Goal: Information Seeking & Learning: Compare options

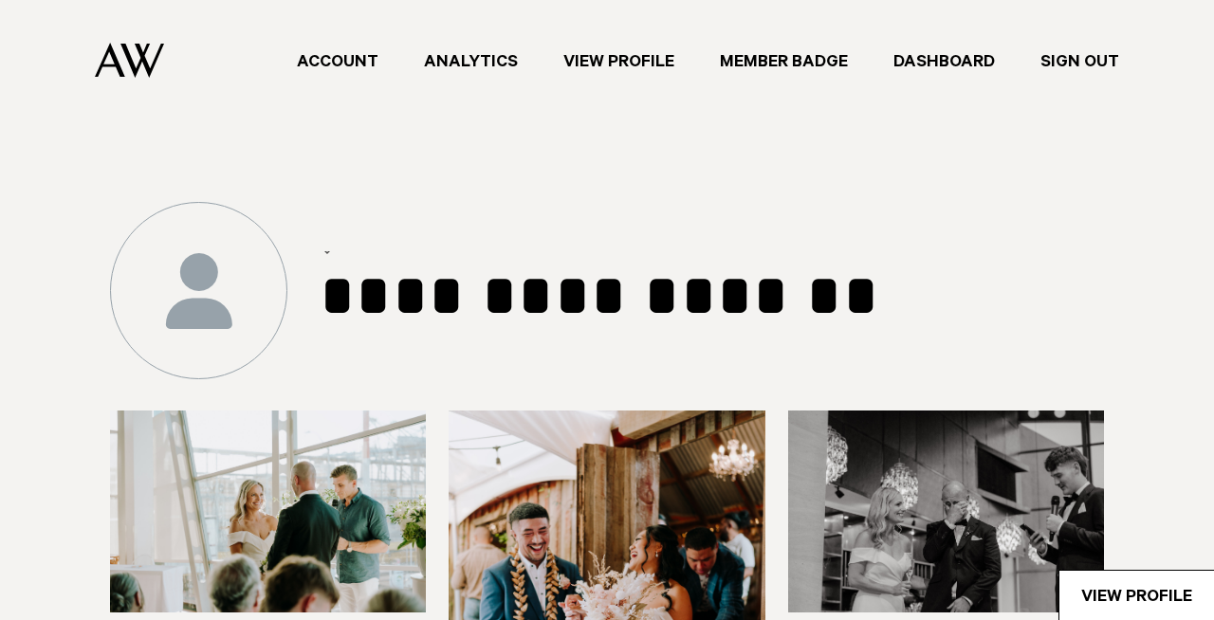
select select "***"
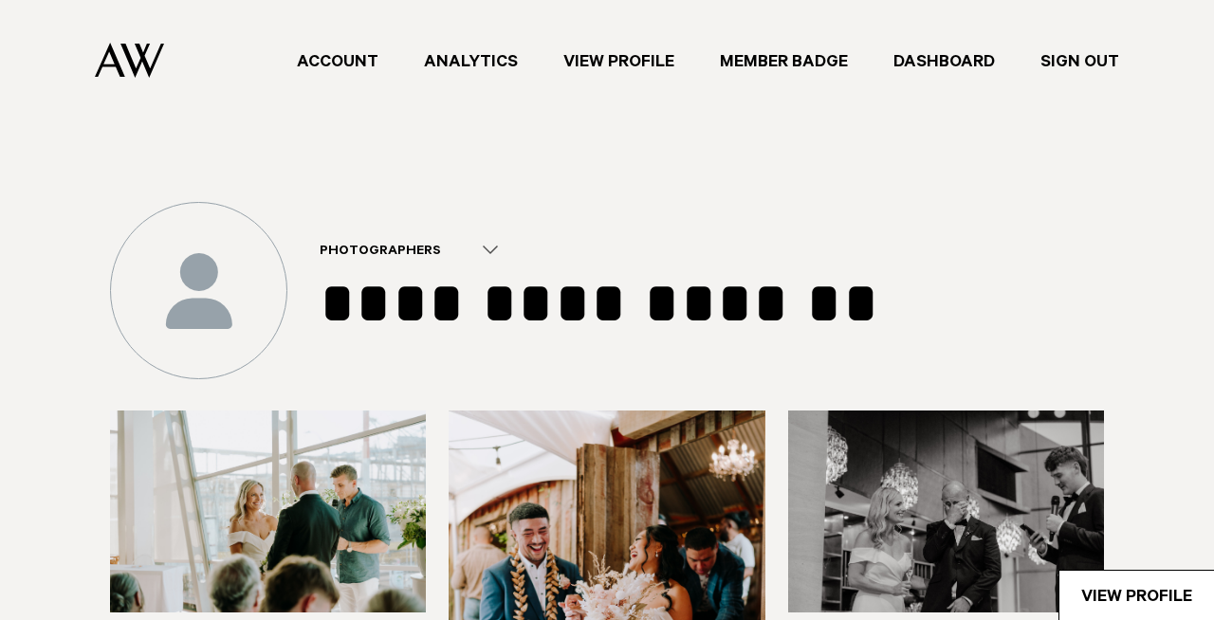
select select "**"
select select "*"
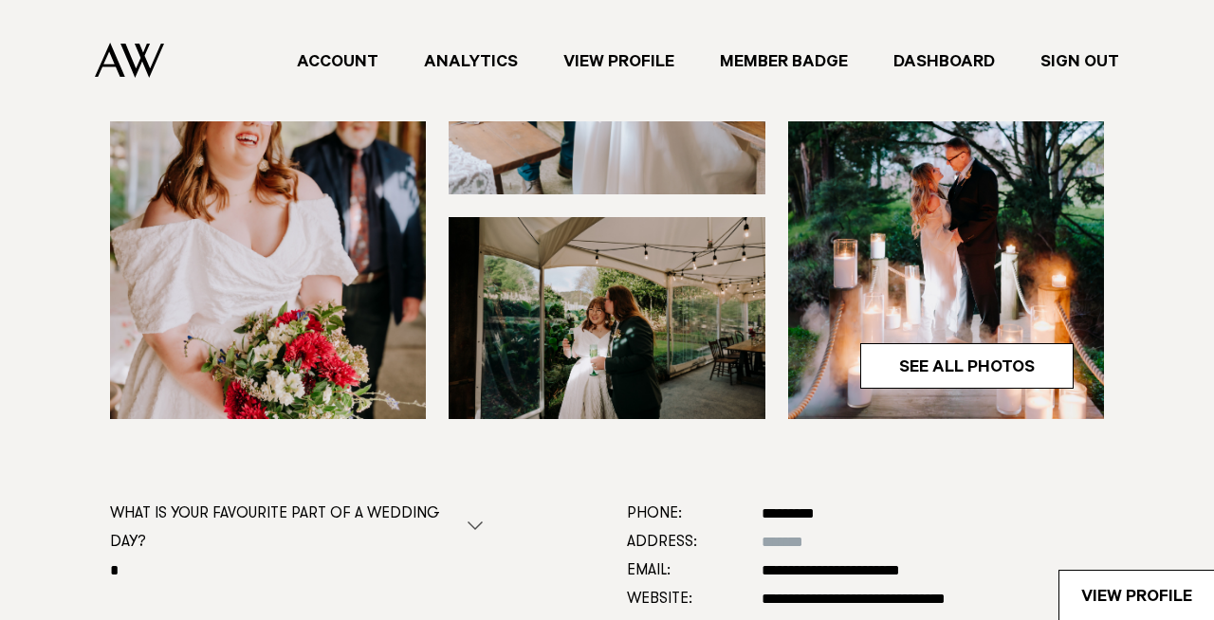
scroll to position [648, 0]
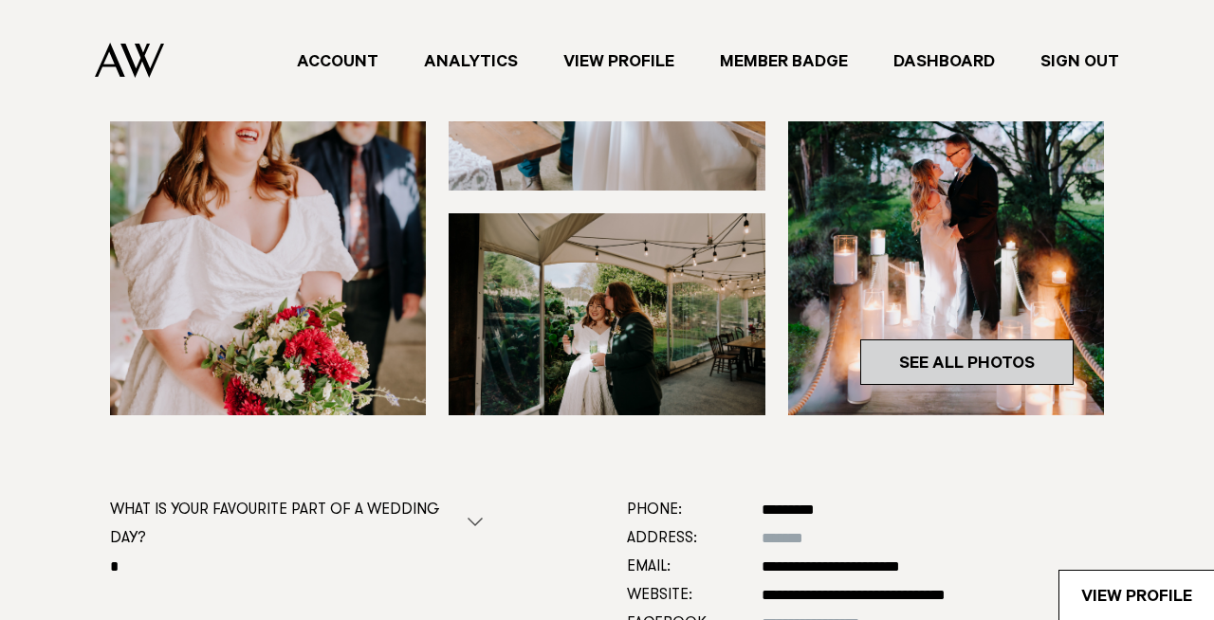
click at [992, 358] on link "See All Photos" at bounding box center [966, 363] width 213 height 46
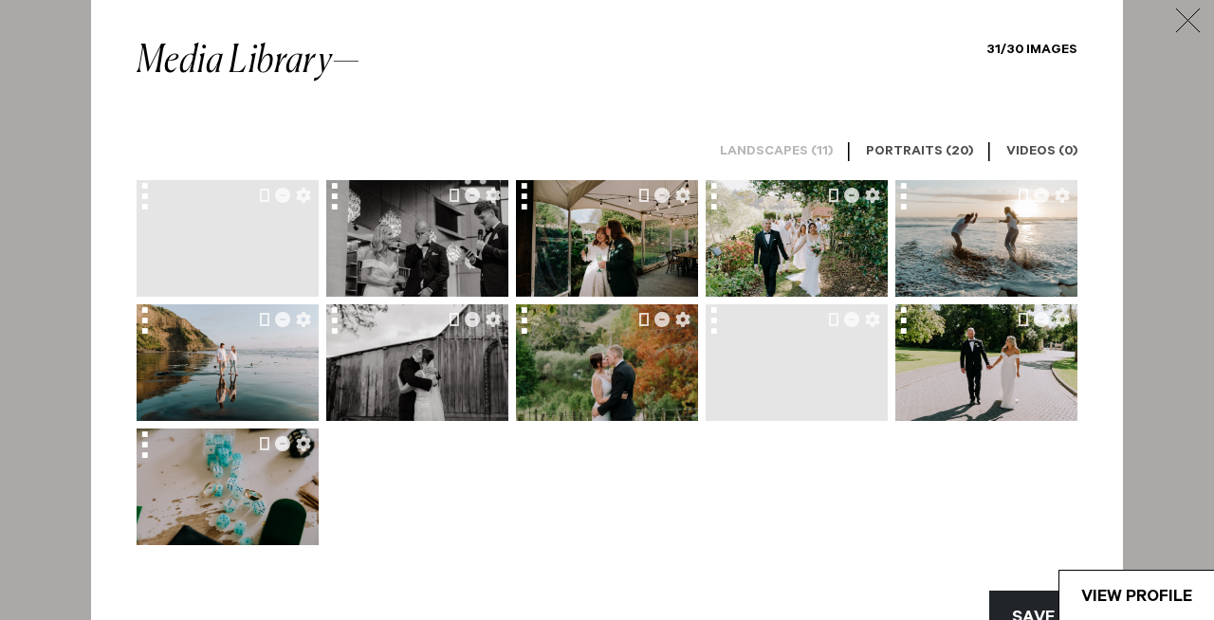
scroll to position [0, 0]
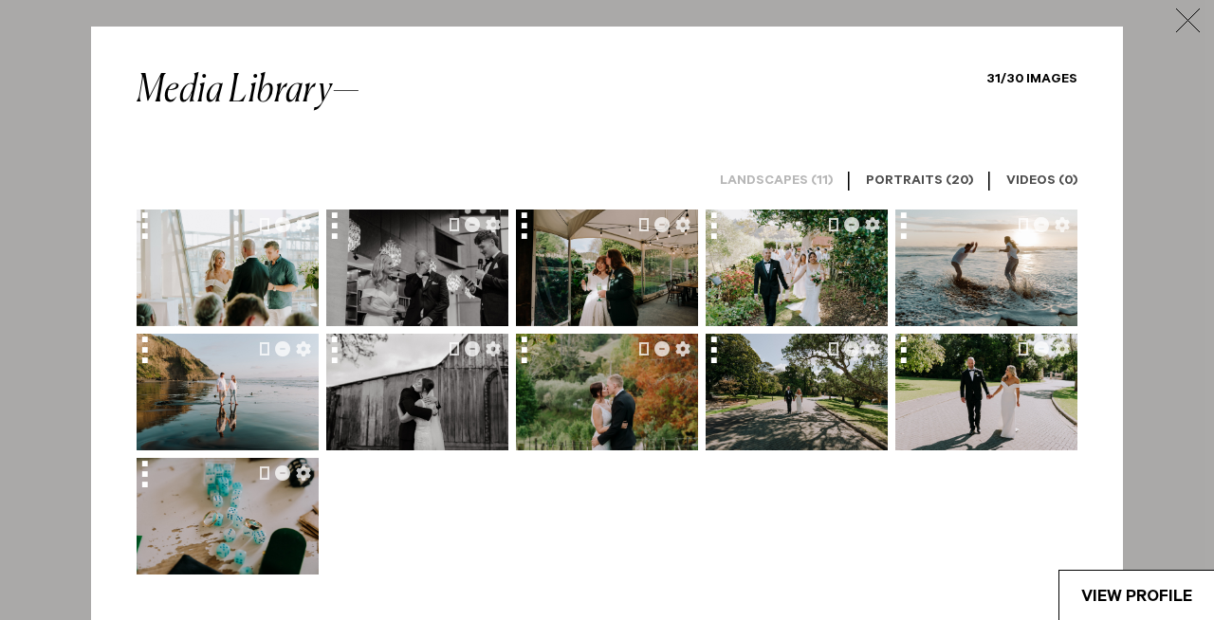
click at [943, 184] on h6 "Portraits (20)" at bounding box center [919, 183] width 107 height 18
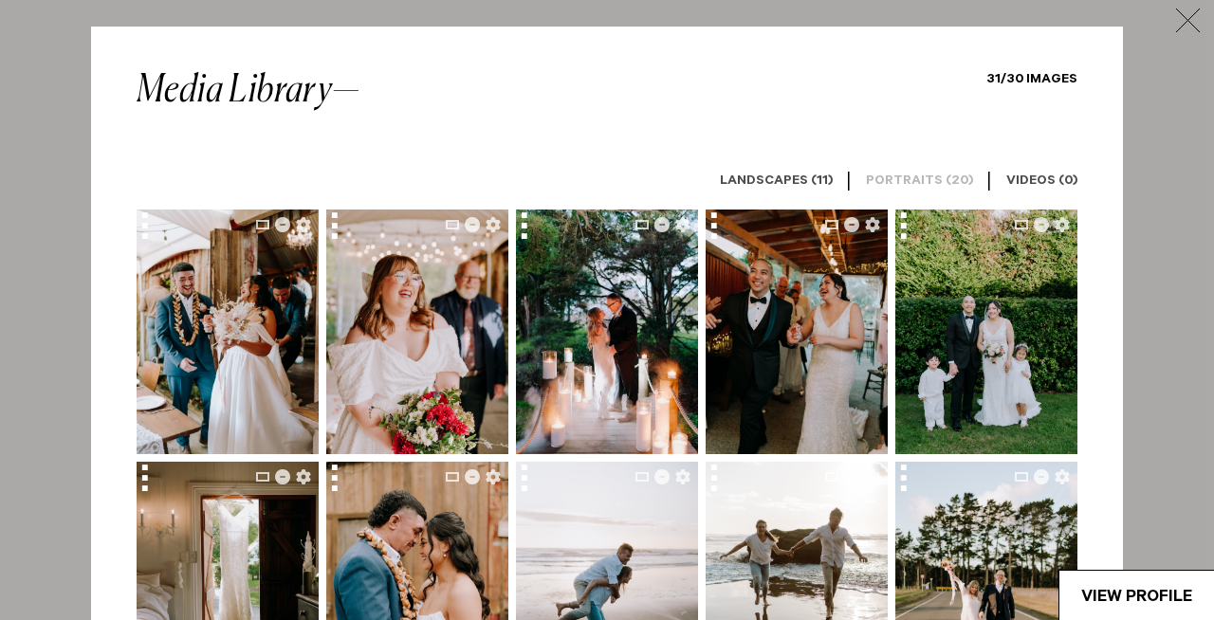
click at [789, 187] on h6 "Landscapes (11)" at bounding box center [776, 183] width 113 height 18
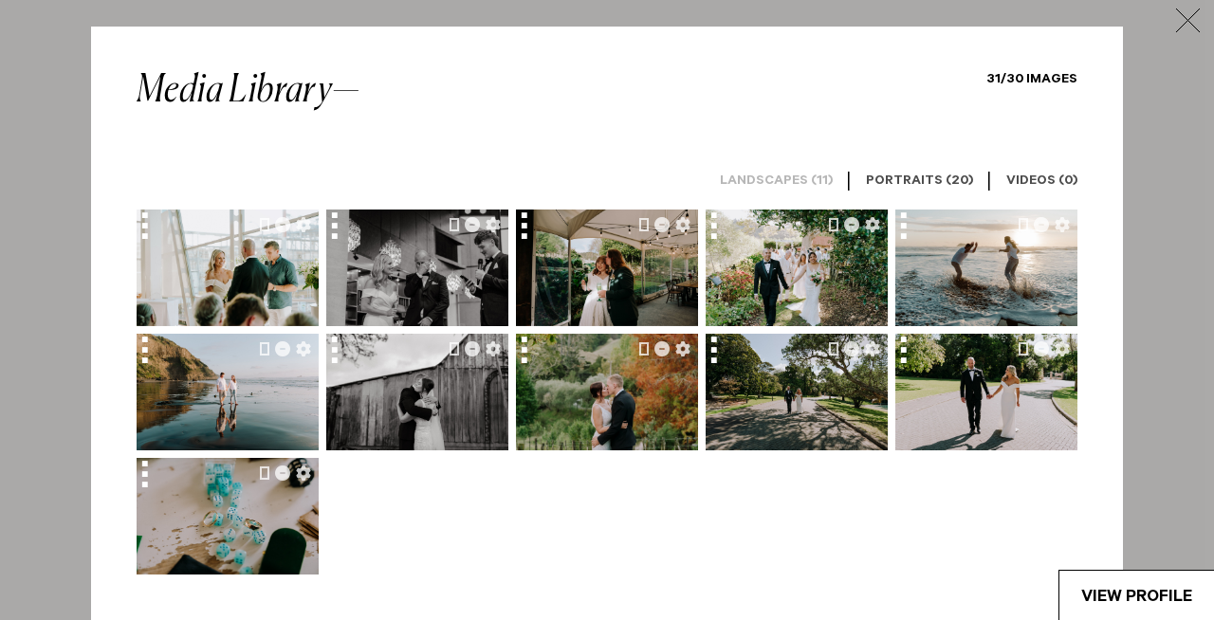
click at [1190, 22] on icon "button" at bounding box center [1188, 21] width 24 height 24
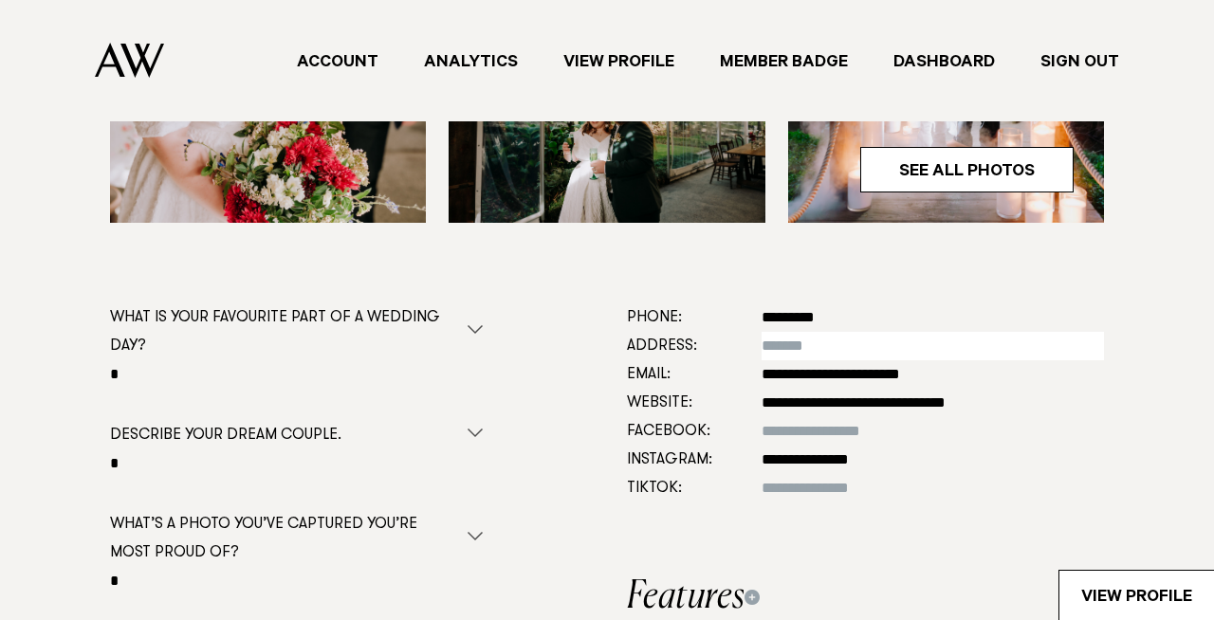
click at [790, 340] on input "text" at bounding box center [933, 346] width 342 height 28
click at [804, 344] on input "**********" at bounding box center [933, 346] width 342 height 28
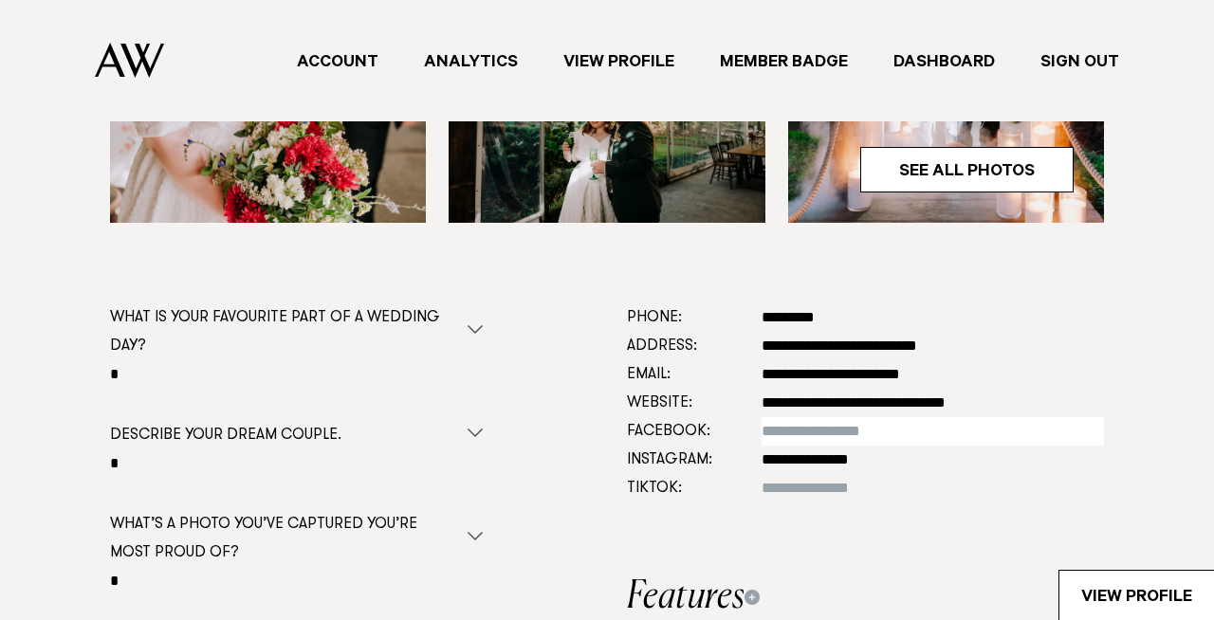
click at [863, 432] on input at bounding box center [933, 431] width 342 height 28
type input "**********"
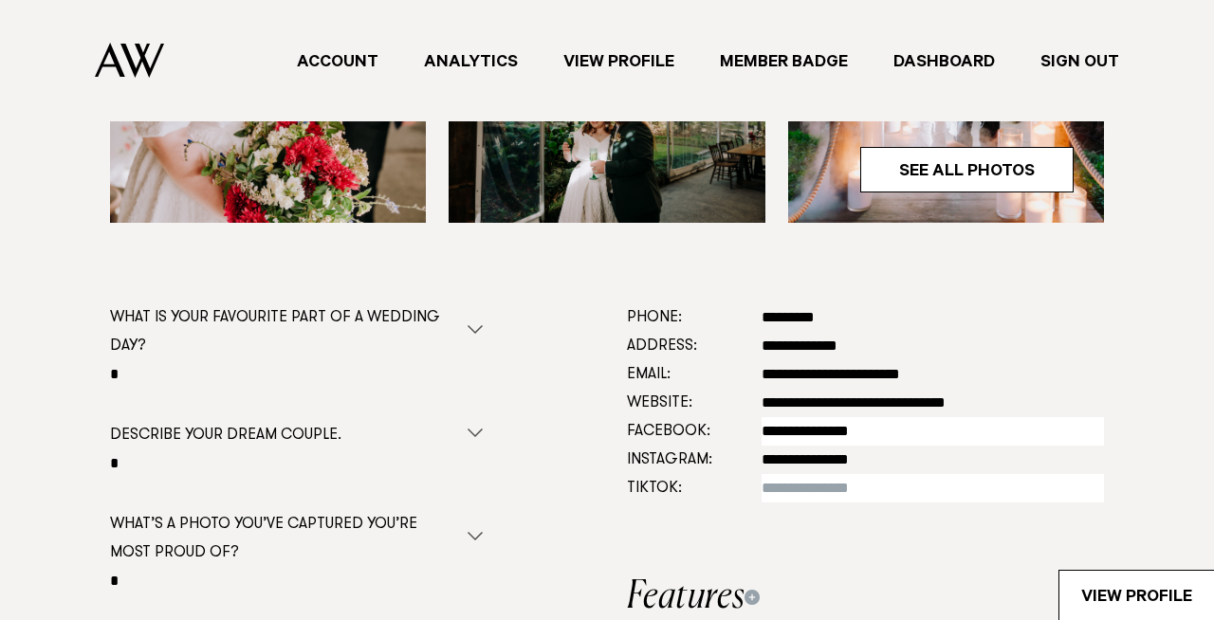
type input "**********"
click at [864, 488] on input at bounding box center [933, 488] width 342 height 28
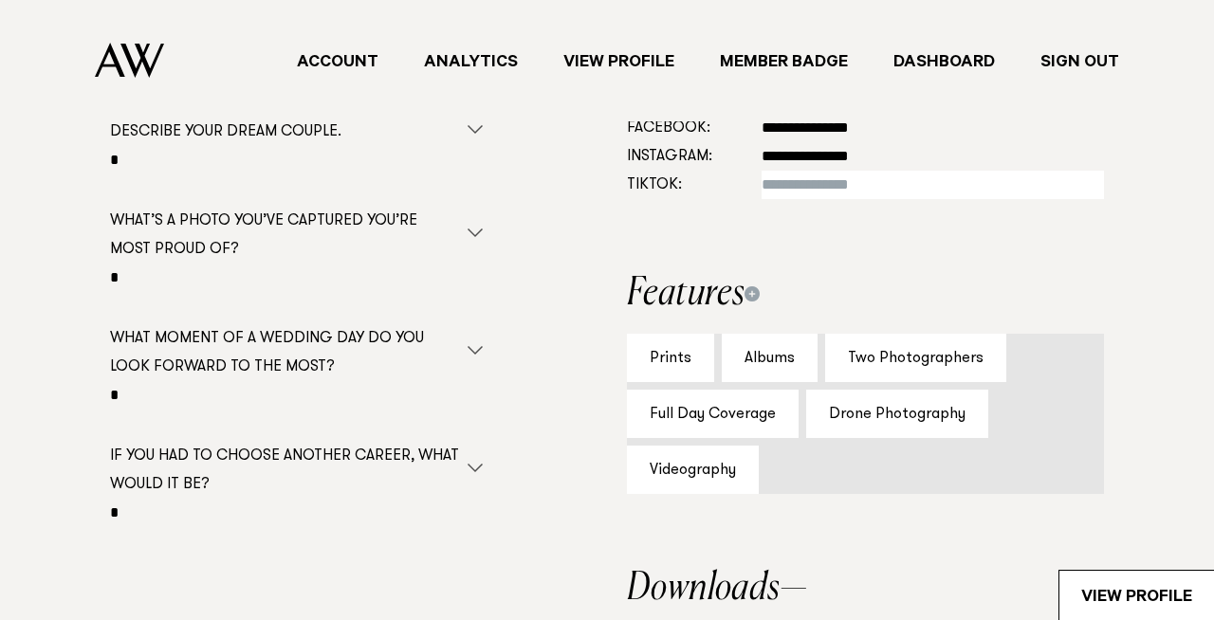
scroll to position [1147, 0]
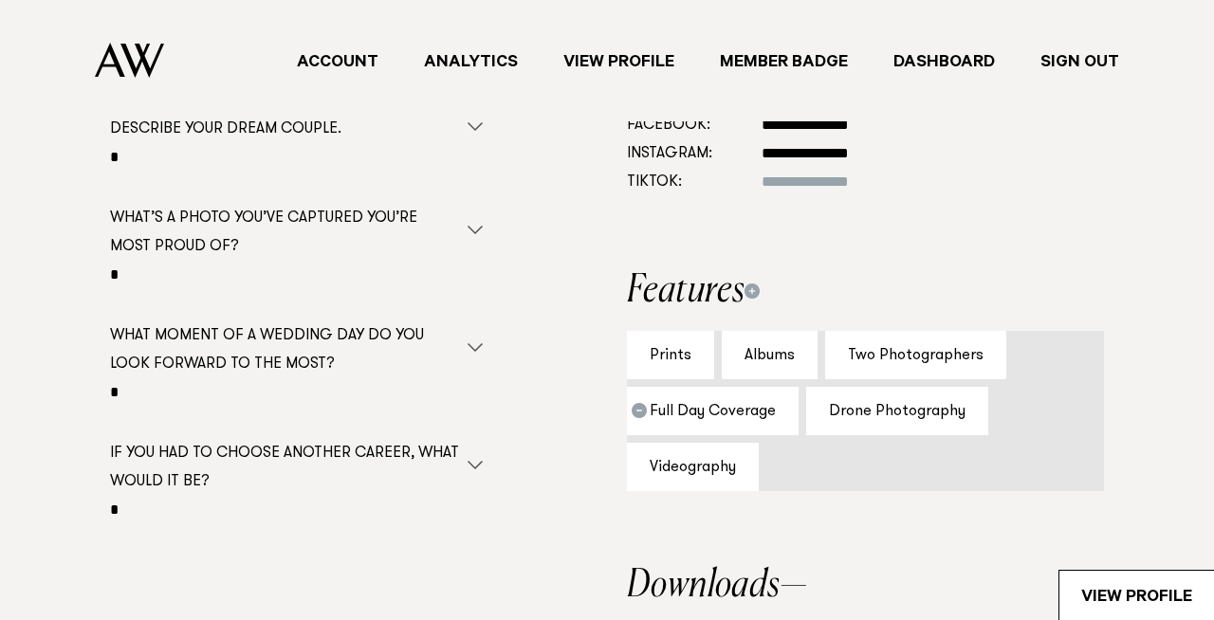
click at [793, 404] on div "Full Day Coverage" at bounding box center [713, 411] width 172 height 48
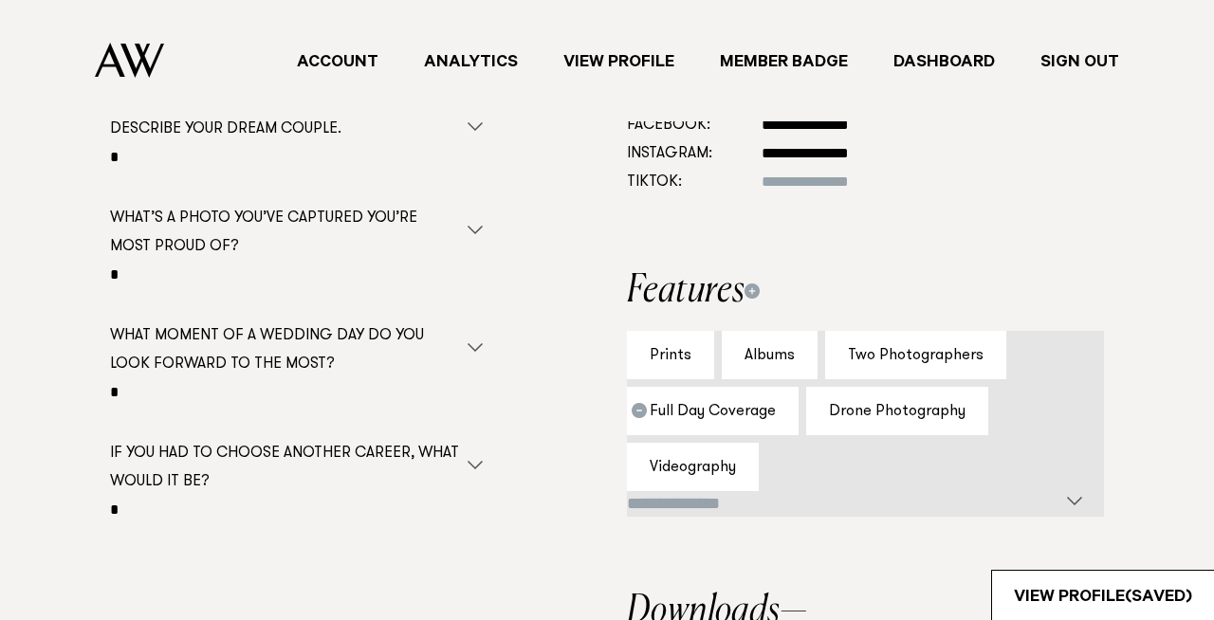
click at [793, 404] on div "Full Day Coverage" at bounding box center [713, 411] width 172 height 48
click at [935, 509] on input "select-one" at bounding box center [843, 504] width 432 height 27
click at [1173, 362] on div "**********" at bounding box center [606, 443] width 1153 height 892
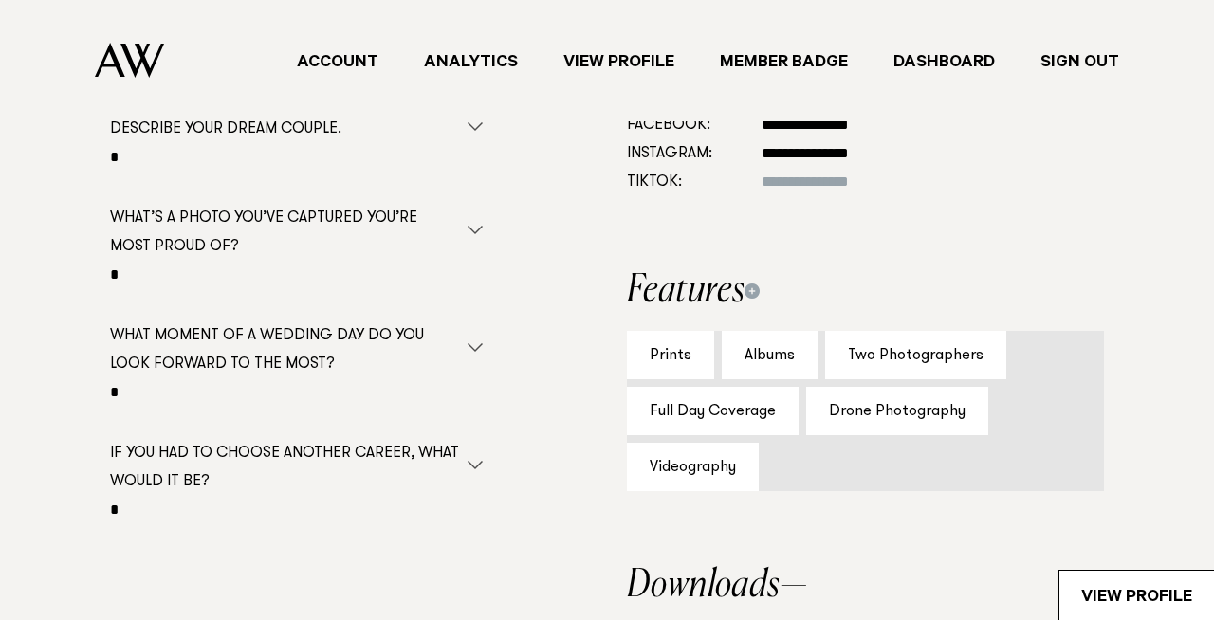
click at [821, 469] on div "Prints Albums Two Photographers Full Day Coverage Drone Photography Videography" at bounding box center [865, 410] width 477 height 159
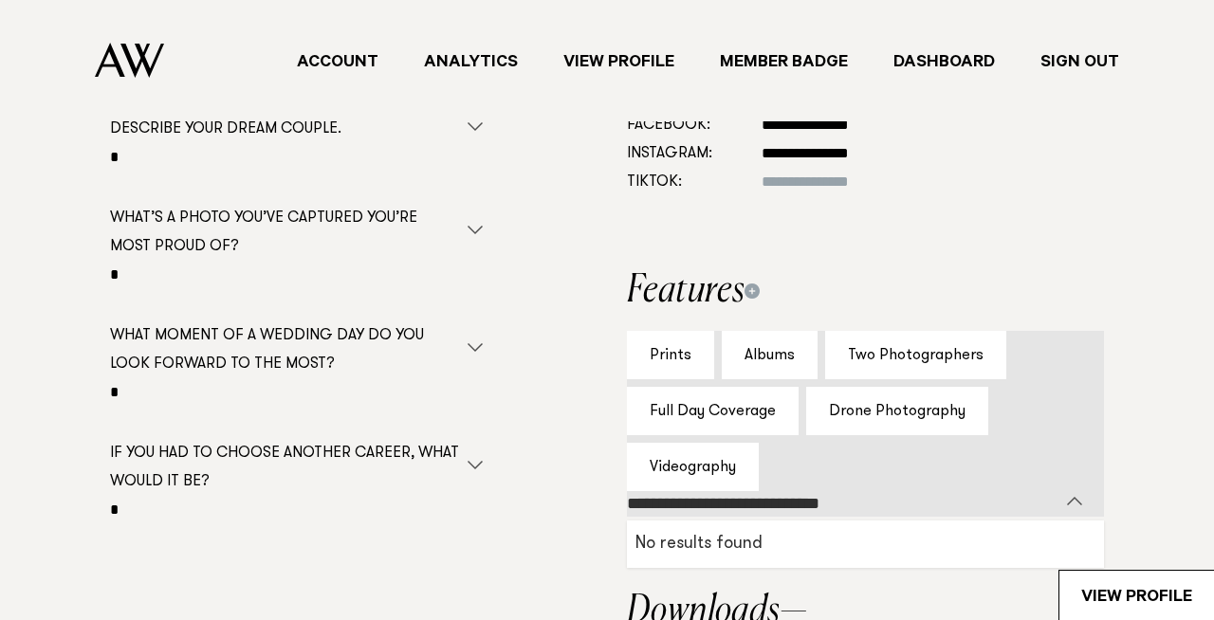
click at [630, 498] on input "select-one" at bounding box center [843, 504] width 432 height 27
click at [877, 500] on input "select-one" at bounding box center [843, 504] width 432 height 27
drag, startPoint x: 877, startPoint y: 500, endPoint x: 539, endPoint y: 506, distance: 338.7
click at [539, 506] on div "**********" at bounding box center [606, 443] width 1153 height 892
type input "****"
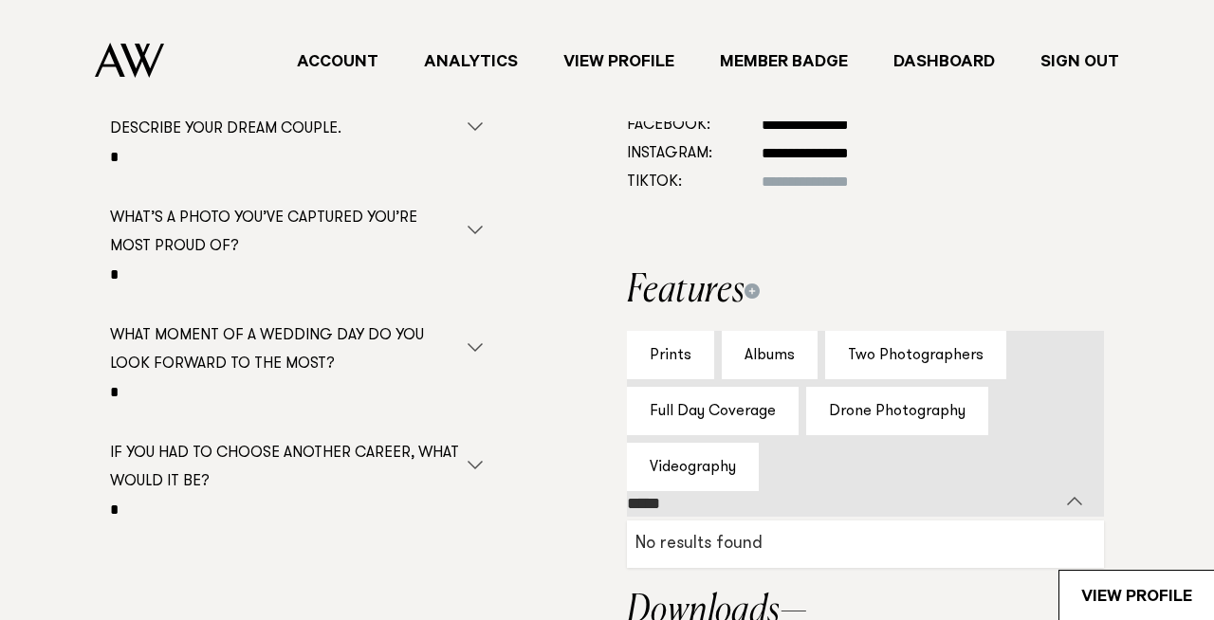
click at [557, 528] on div "**********" at bounding box center [606, 443] width 1153 height 892
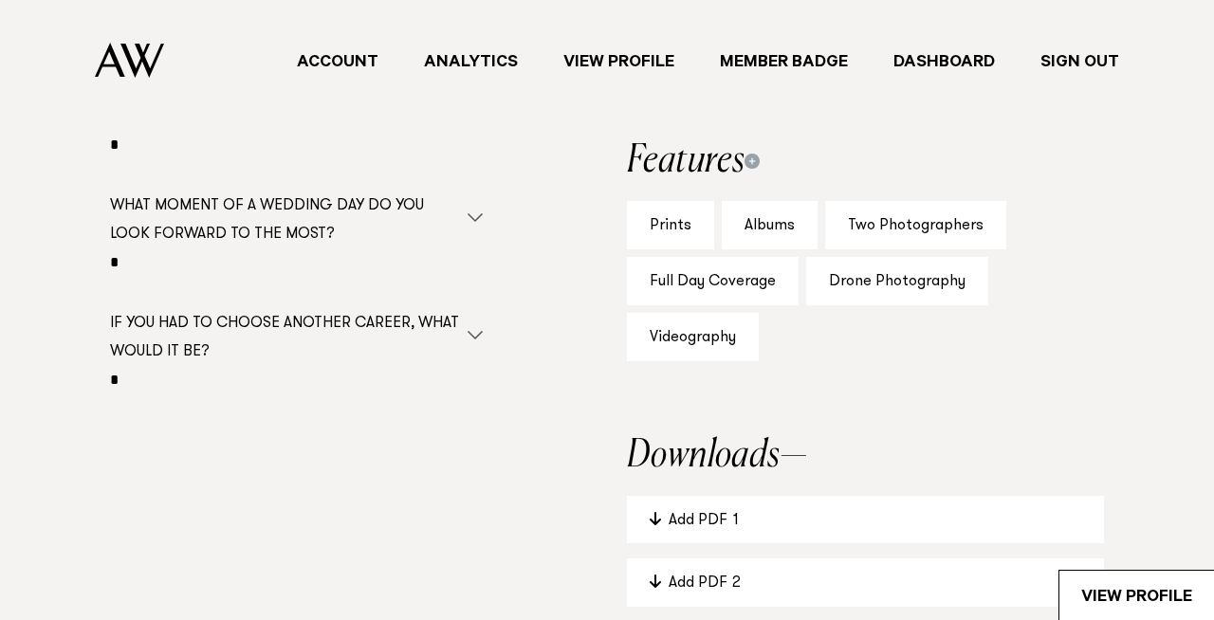
scroll to position [1192, 0]
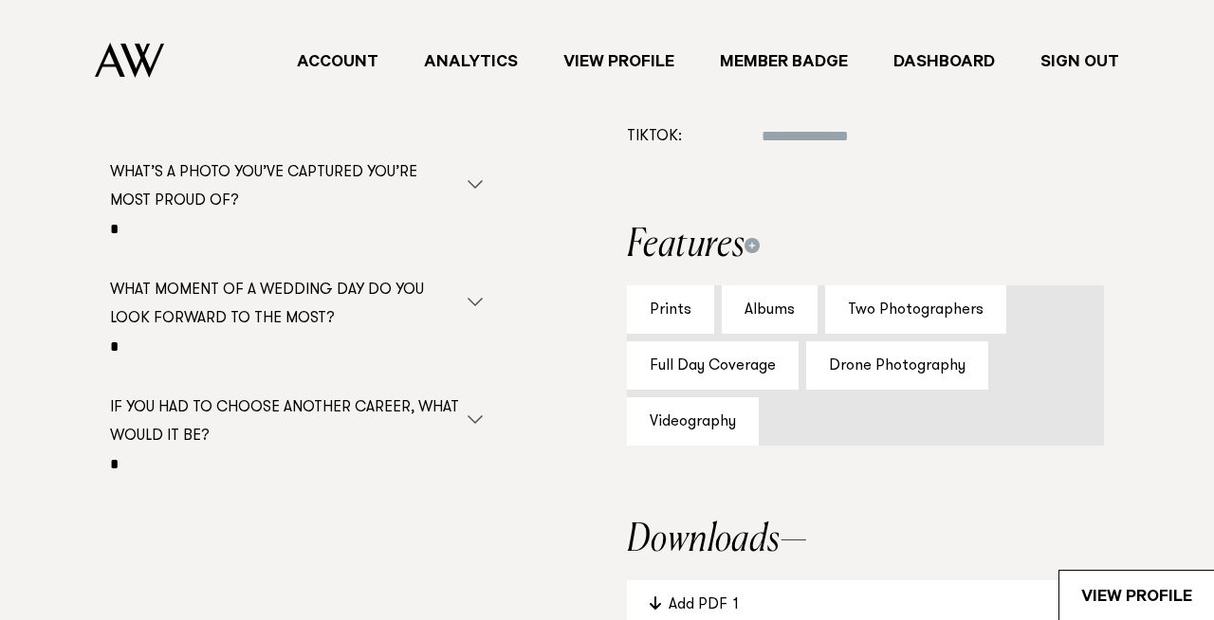
click at [791, 435] on div "Prints Albums Two Photographers Full Day Coverage Drone Photography Videography" at bounding box center [865, 364] width 477 height 159
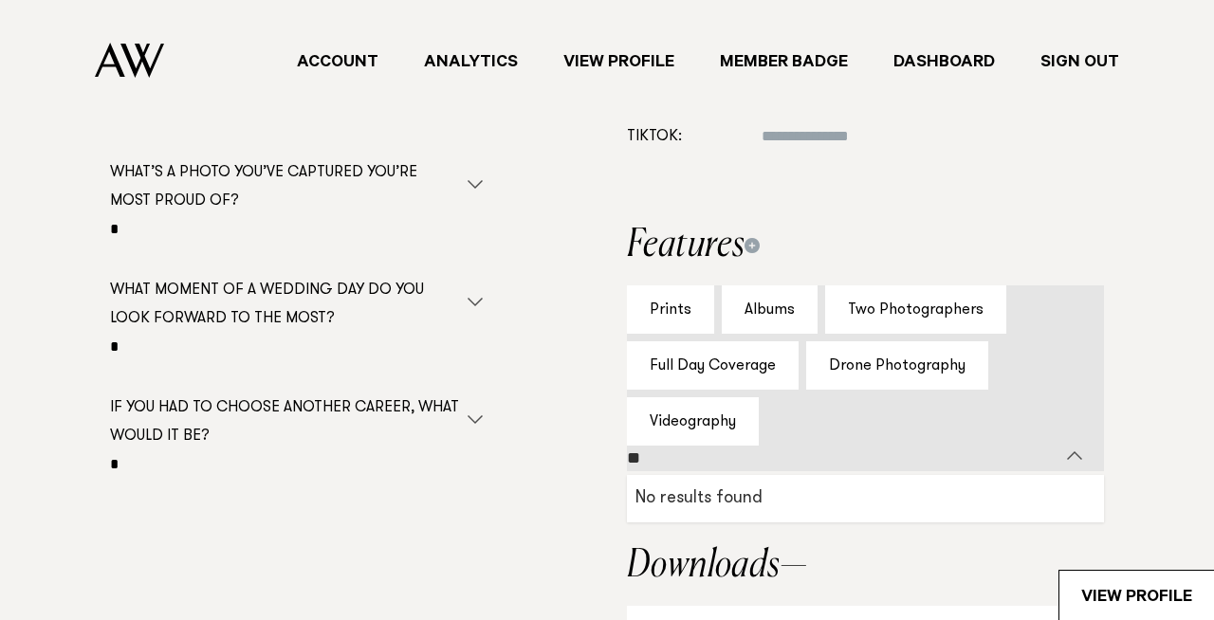
type input "*"
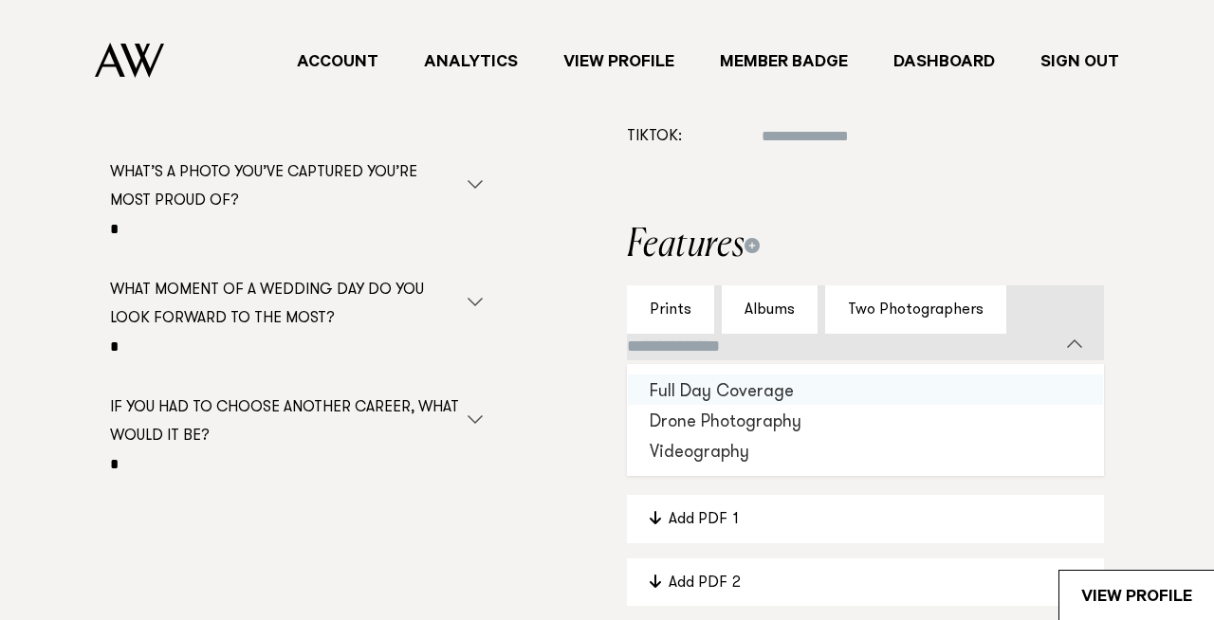
click at [723, 399] on div "Full Day Coverage" at bounding box center [865, 390] width 475 height 30
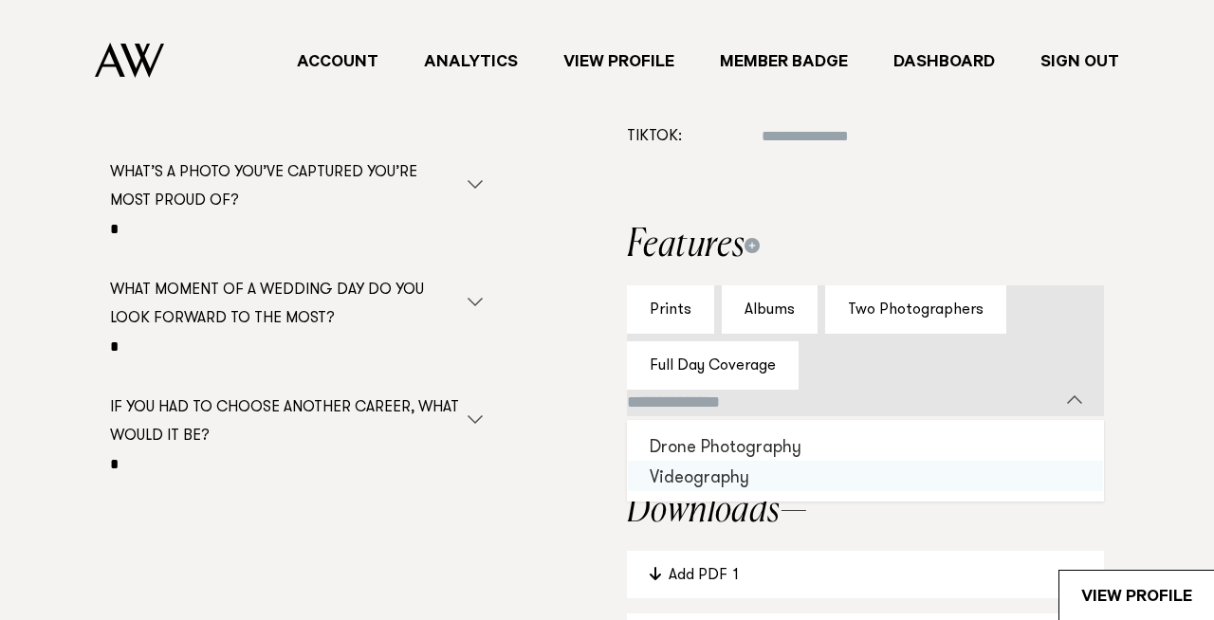
click at [703, 481] on div "Videography" at bounding box center [865, 476] width 475 height 30
select select
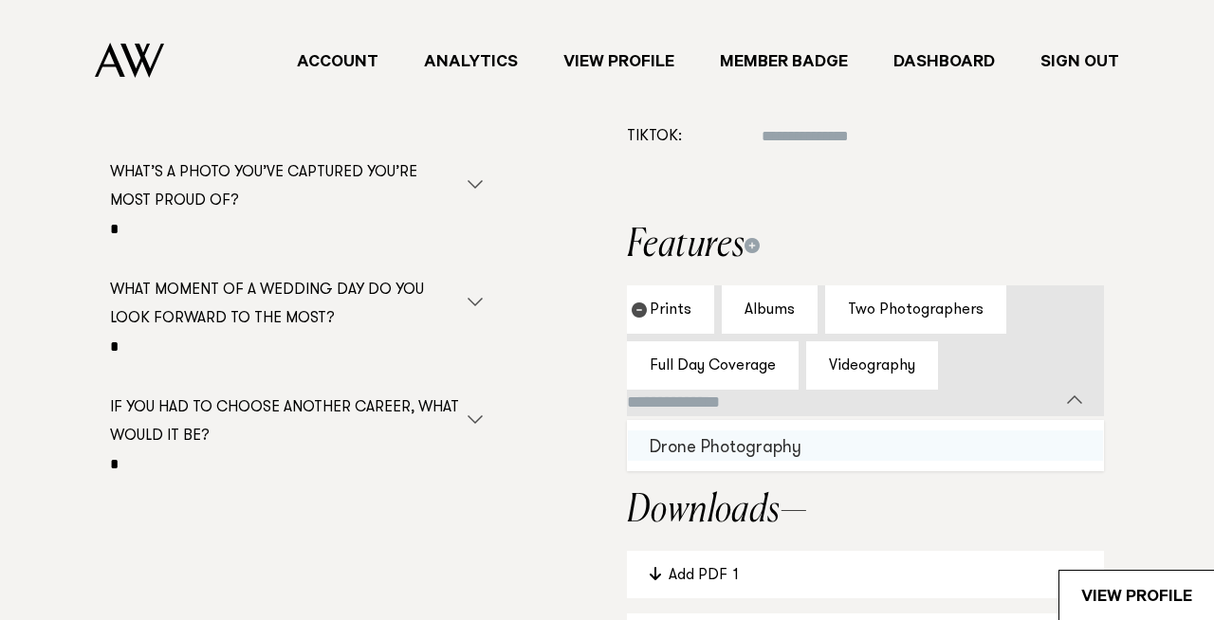
click at [640, 309] on icon "button" at bounding box center [639, 310] width 15 height 15
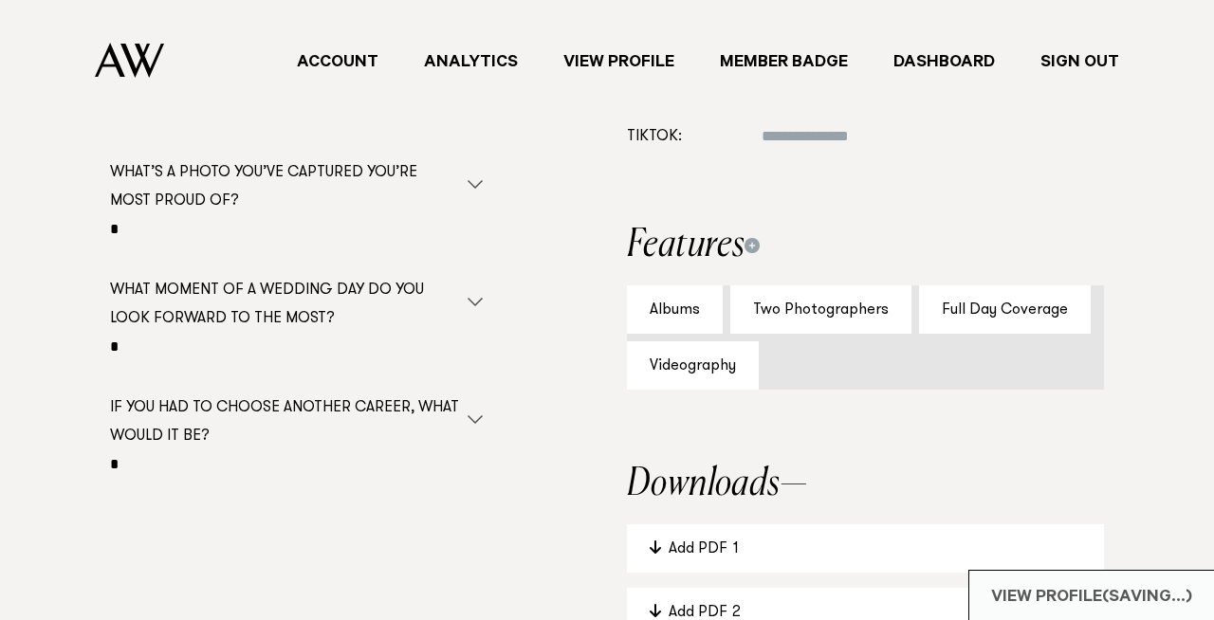
click at [640, 309] on icon "button" at bounding box center [639, 310] width 15 height 15
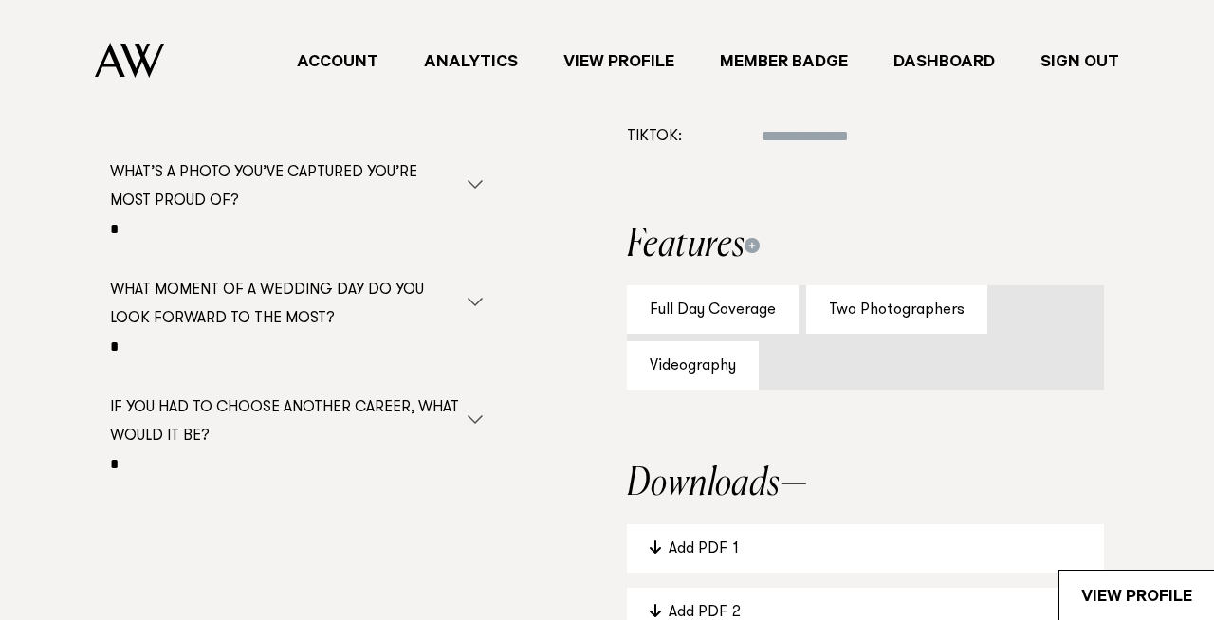
click at [813, 358] on div "Full Day Coverage Two Photographers Videography" at bounding box center [865, 337] width 477 height 104
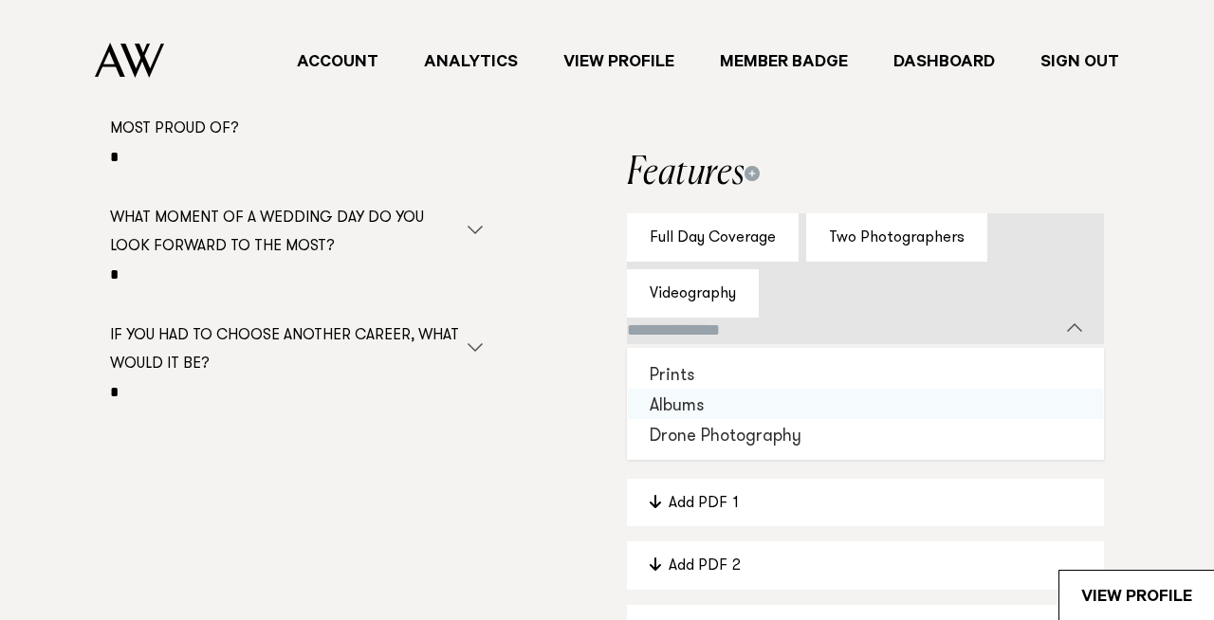
scroll to position [1267, 0]
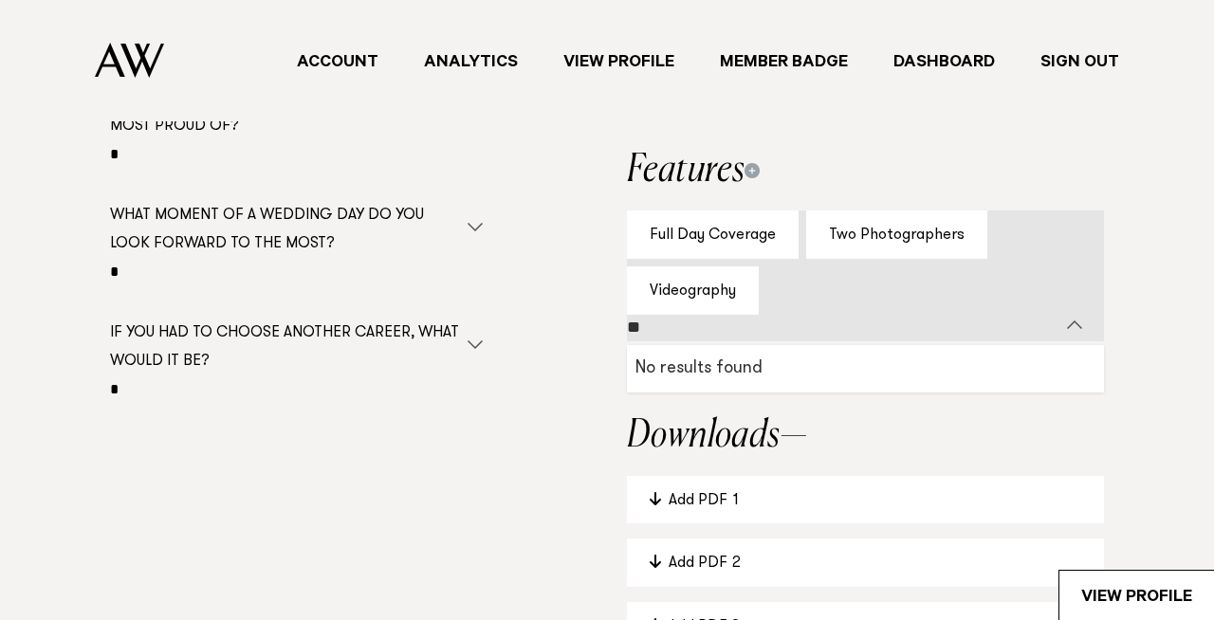
type input "*"
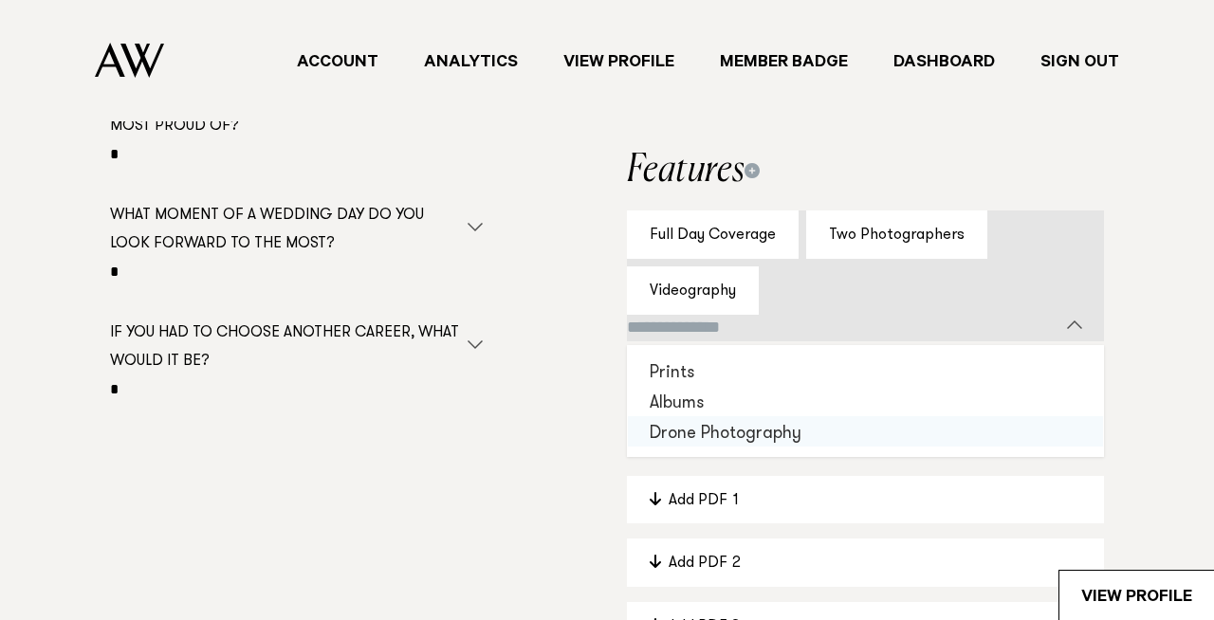
click at [591, 453] on div "**********" at bounding box center [606, 295] width 1153 height 837
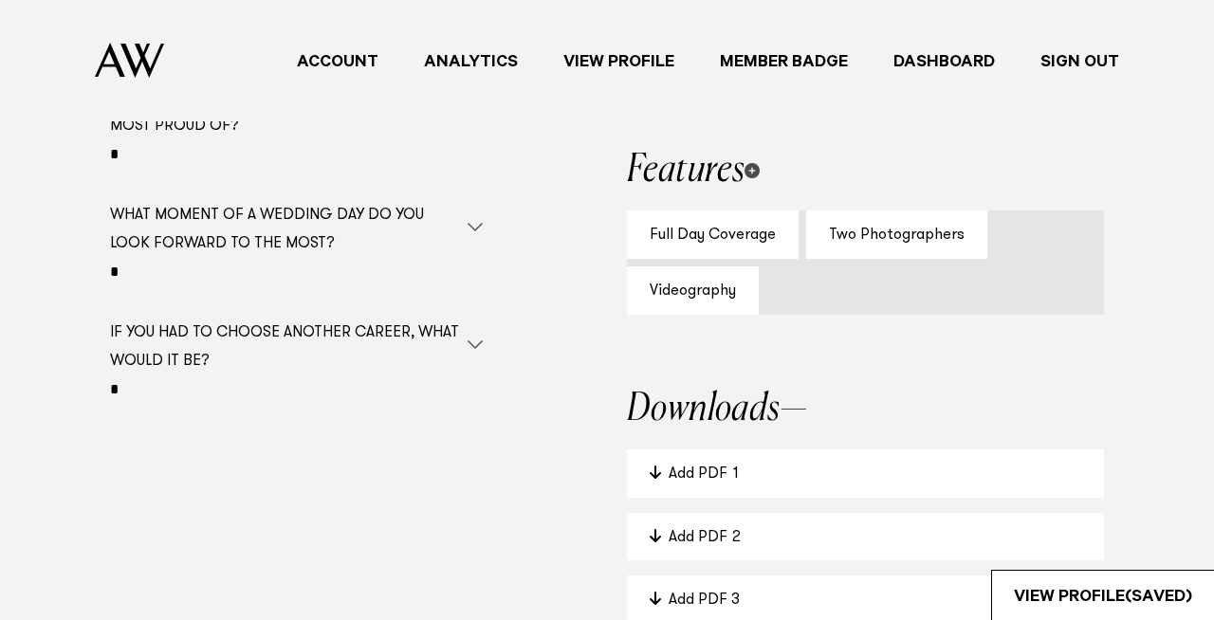
click at [759, 174] on icon at bounding box center [752, 170] width 15 height 15
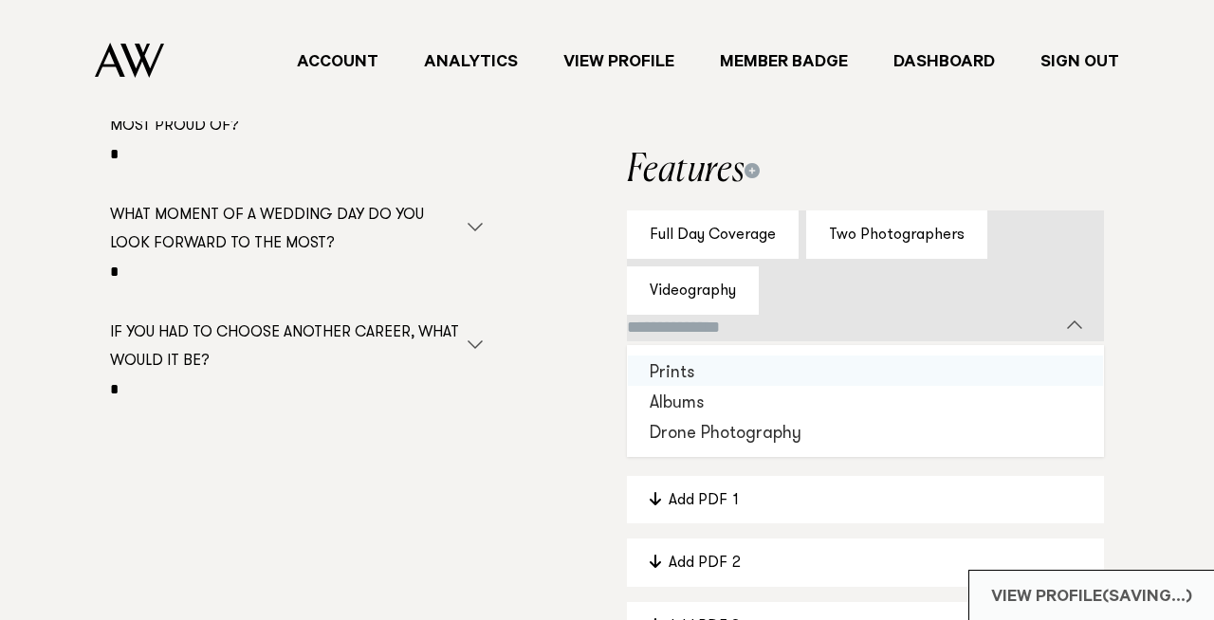
click at [921, 165] on h2 "Features" at bounding box center [865, 171] width 477 height 38
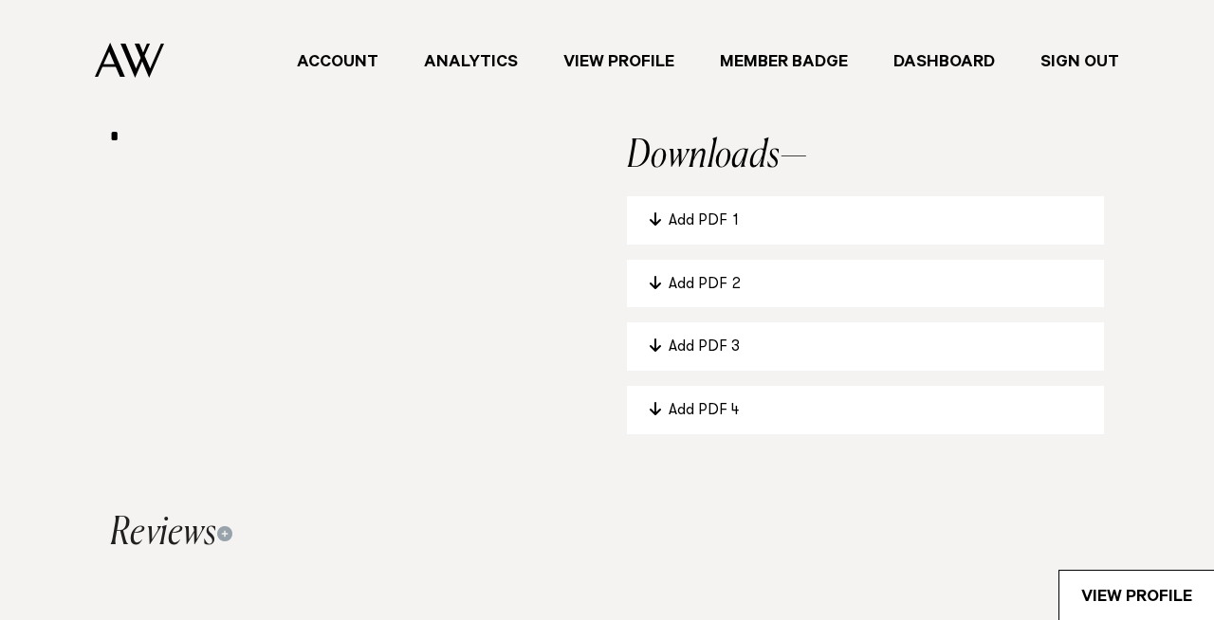
scroll to position [1519, 0]
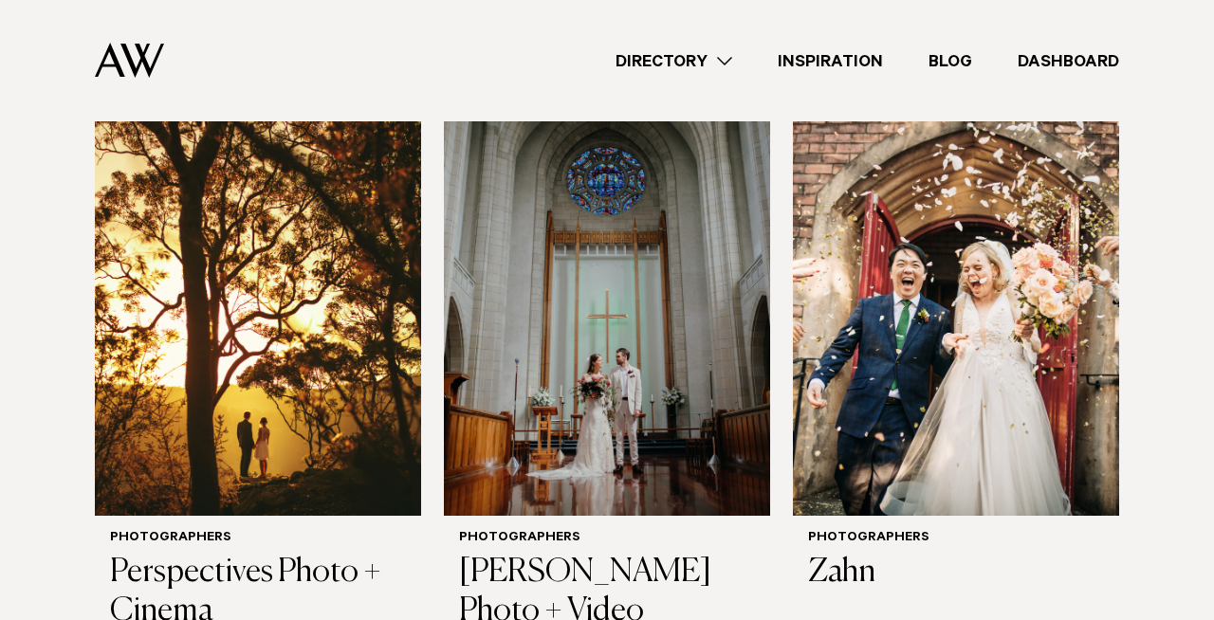
scroll to position [878, 0]
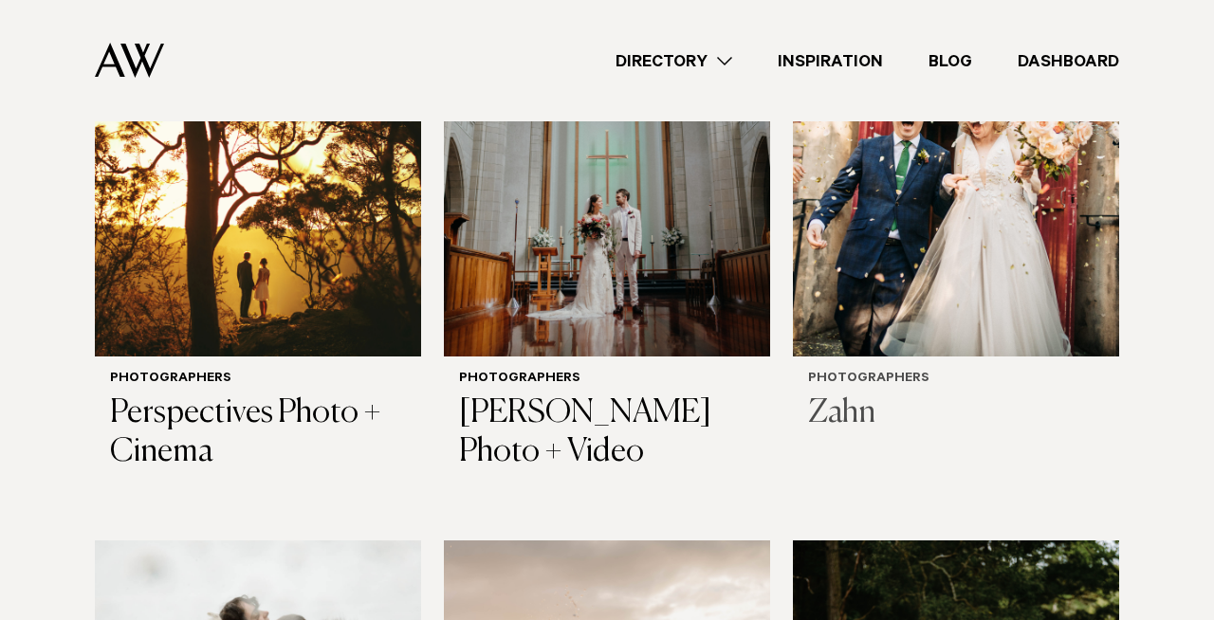
click at [892, 274] on img at bounding box center [956, 136] width 326 height 437
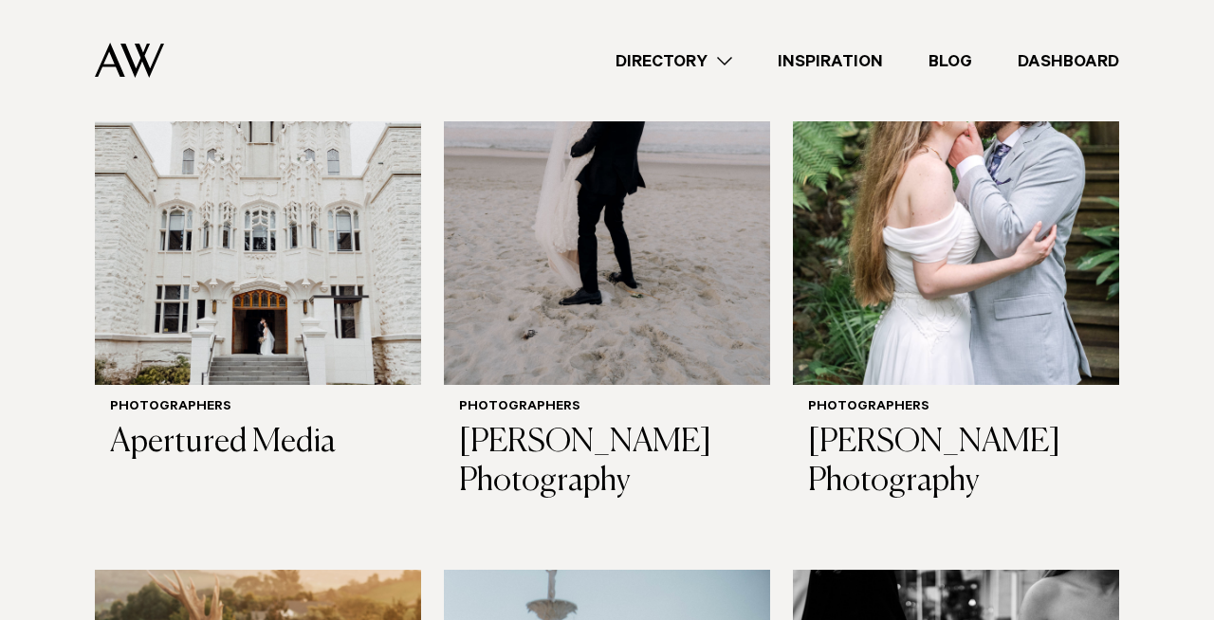
scroll to position [2060, 0]
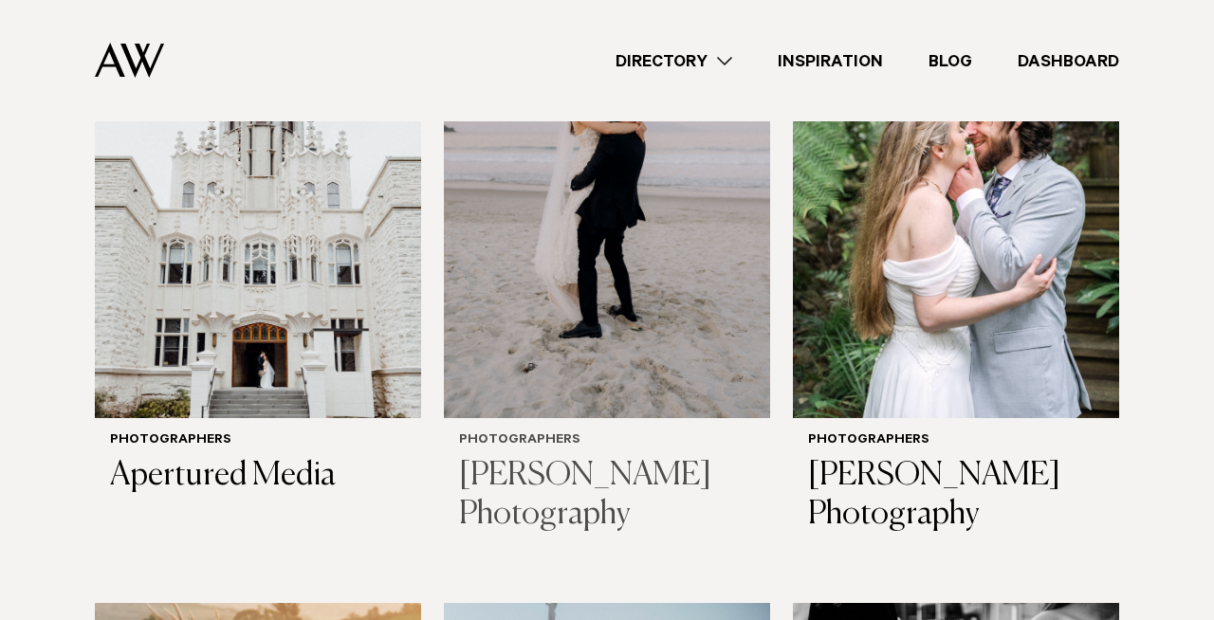
click at [660, 304] on img at bounding box center [607, 199] width 326 height 437
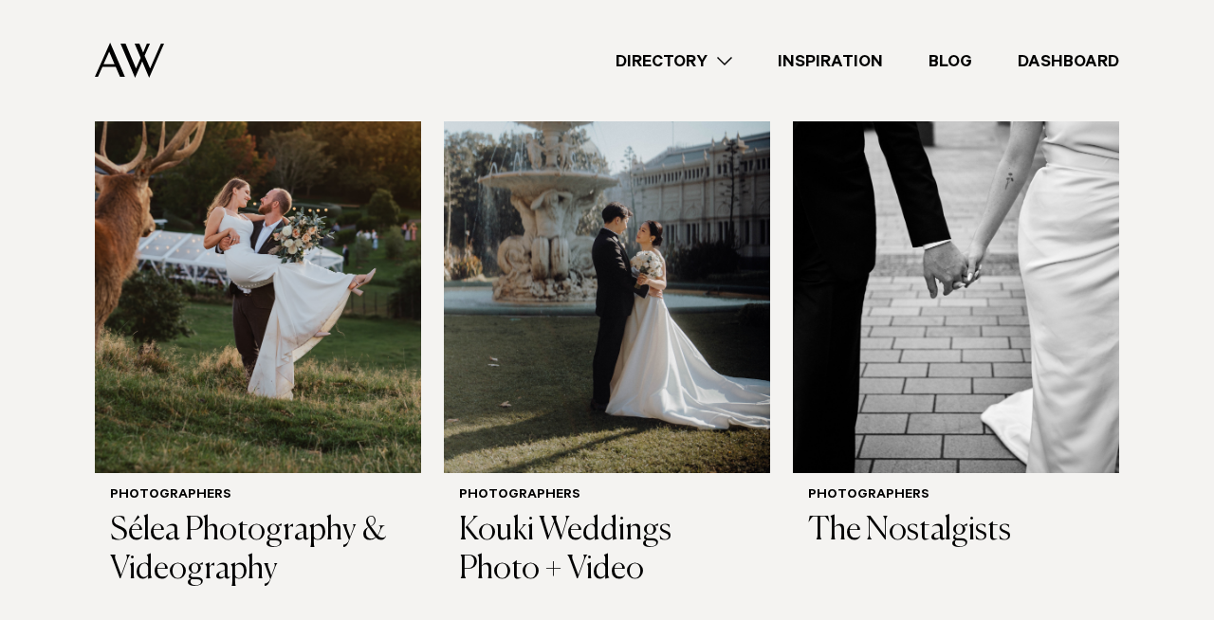
scroll to position [2628, 0]
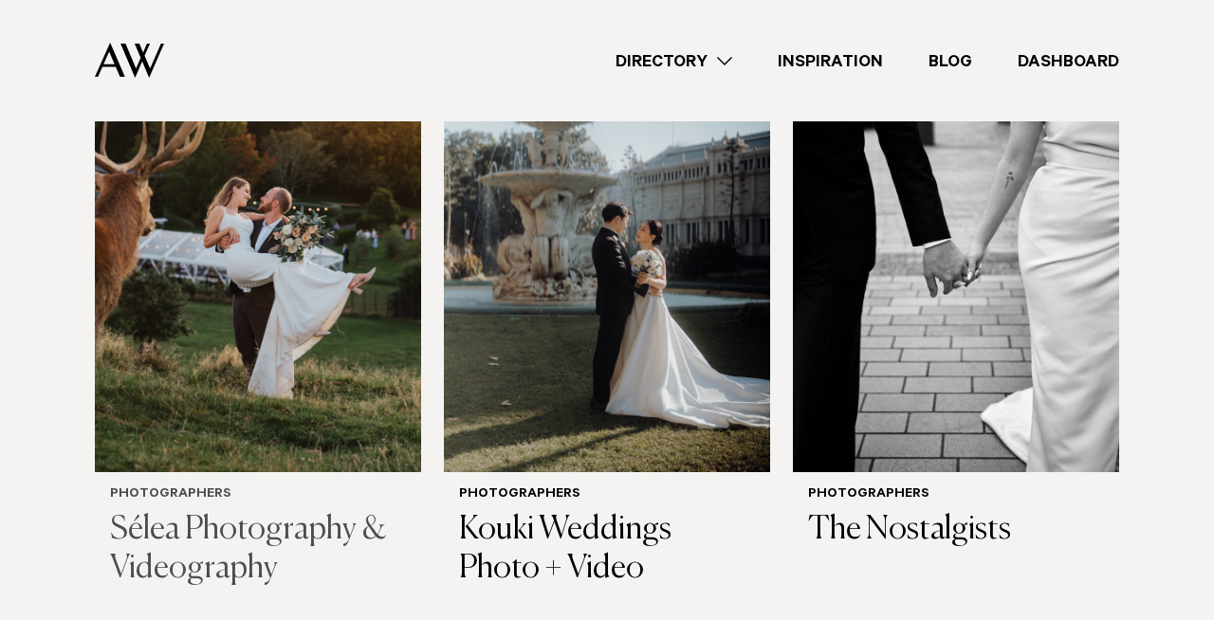
click at [268, 293] on img at bounding box center [258, 253] width 326 height 437
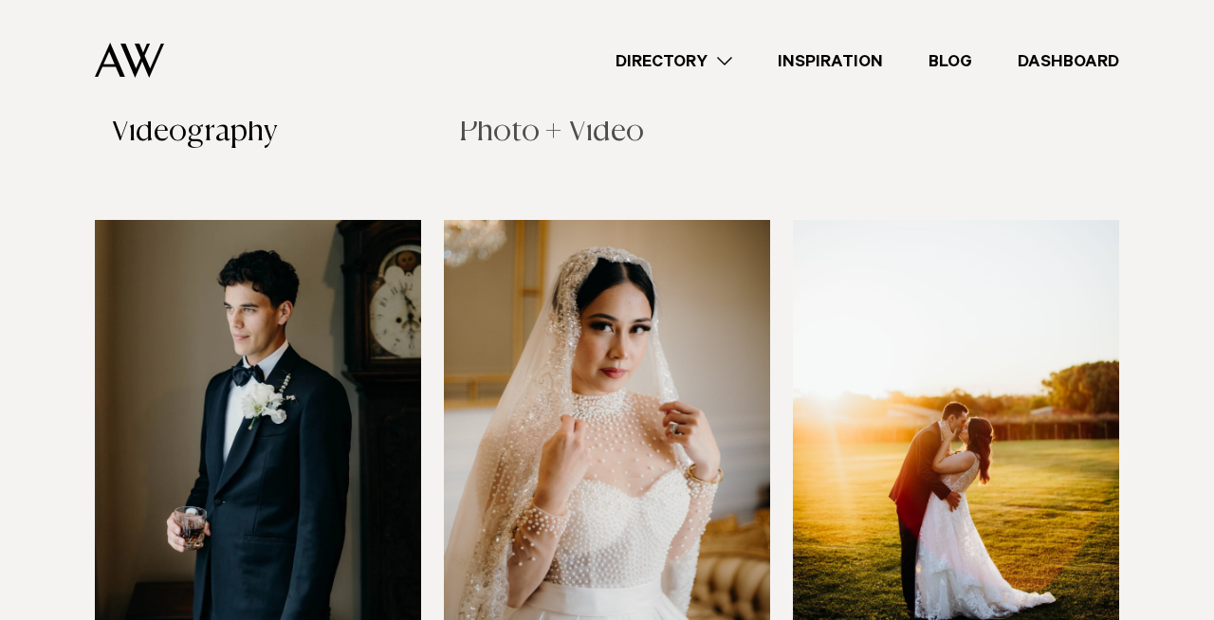
scroll to position [3125, 0]
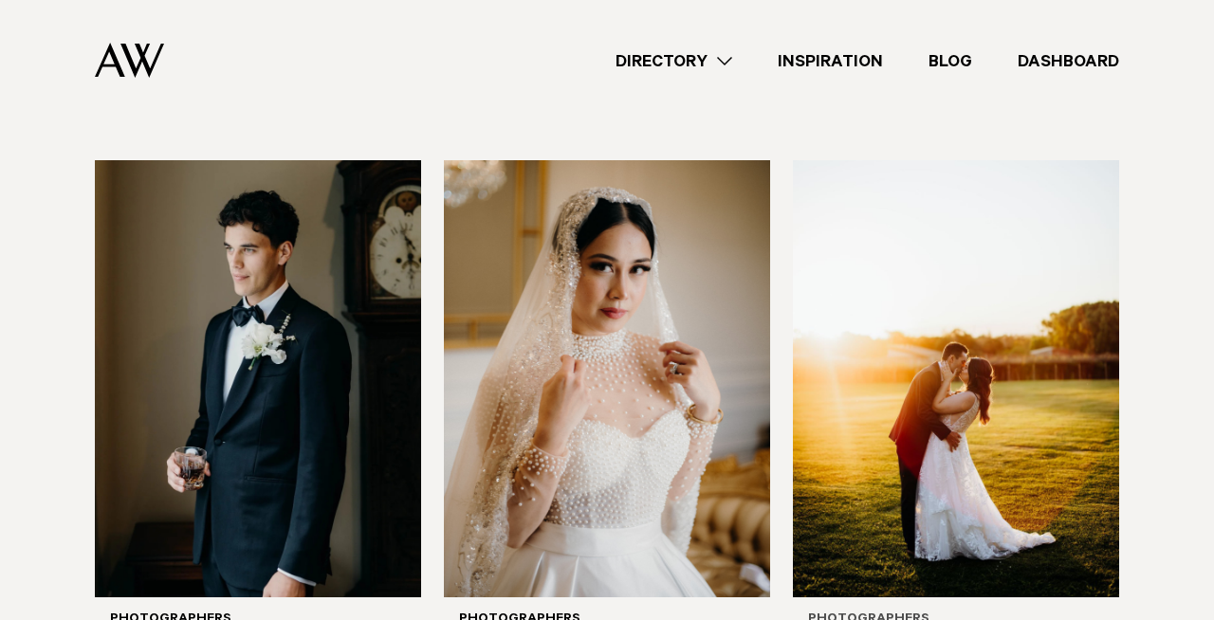
click at [1022, 432] on img at bounding box center [956, 378] width 326 height 437
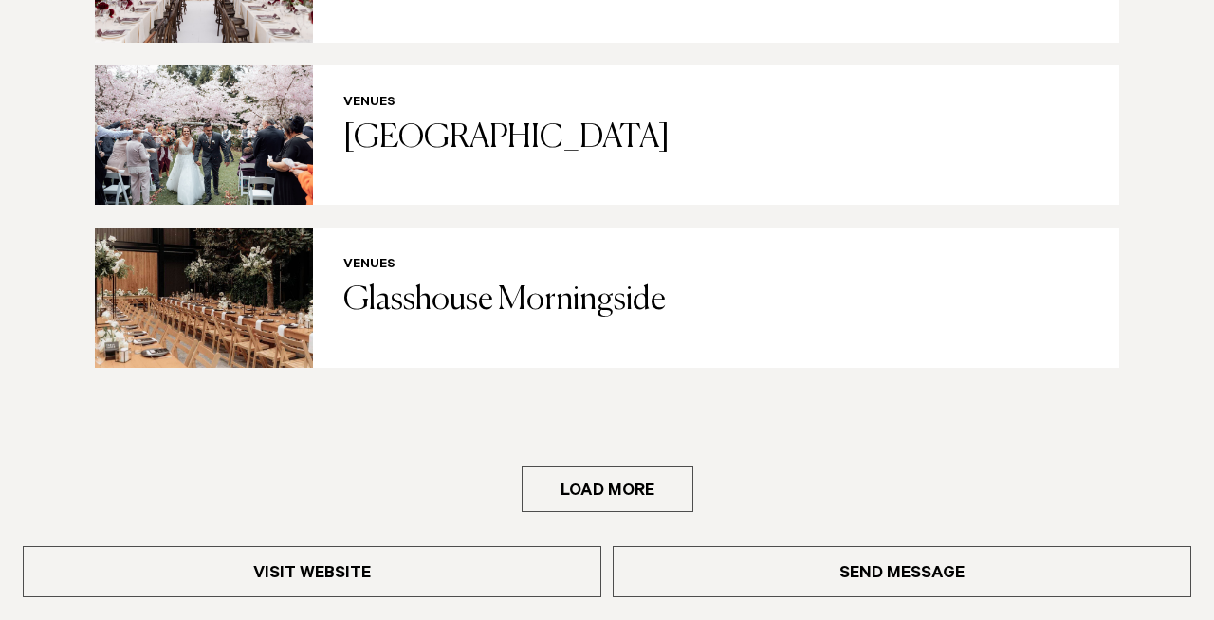
scroll to position [3950, 0]
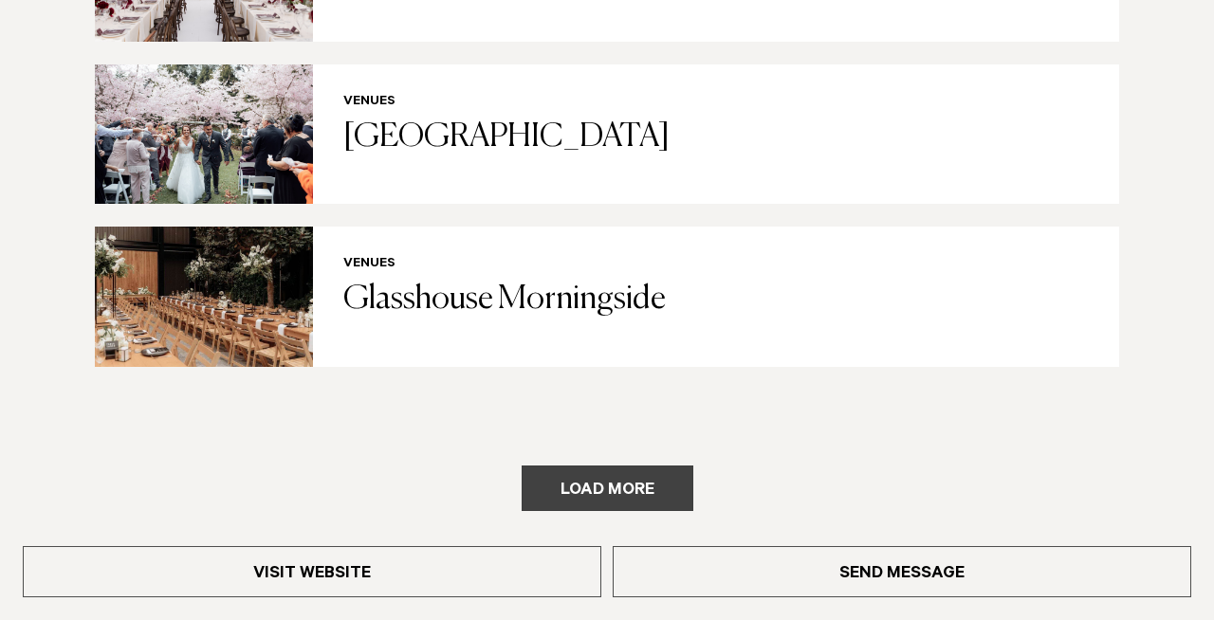
click at [660, 466] on button "Load more" at bounding box center [608, 489] width 172 height 46
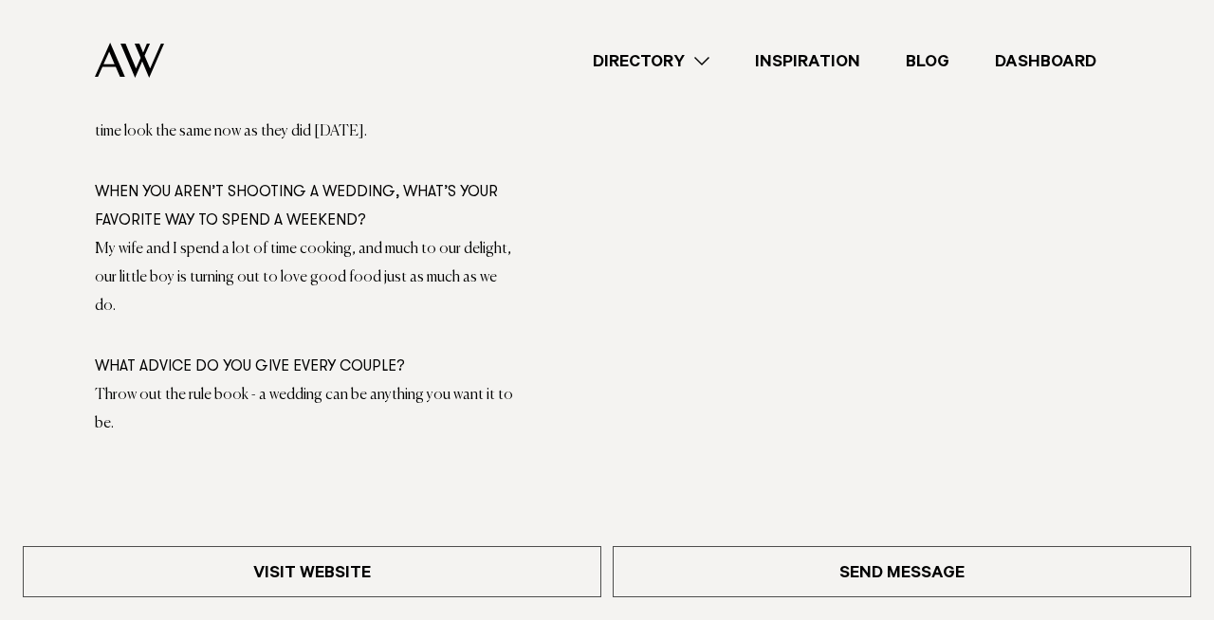
scroll to position [1316, 0]
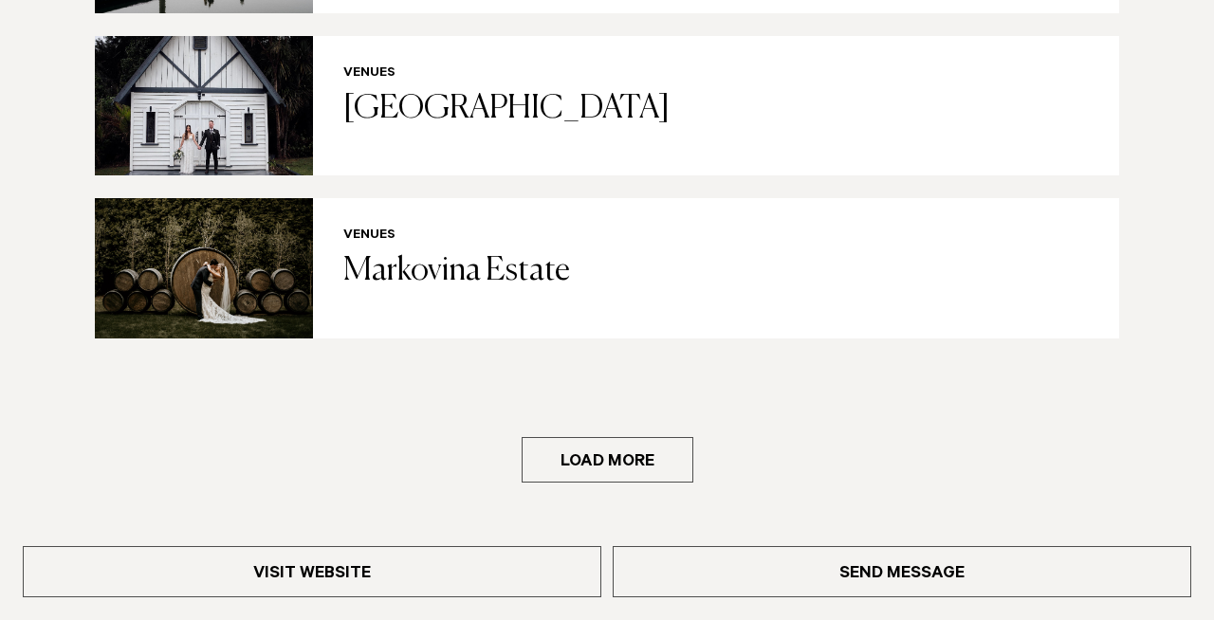
scroll to position [3985, 0]
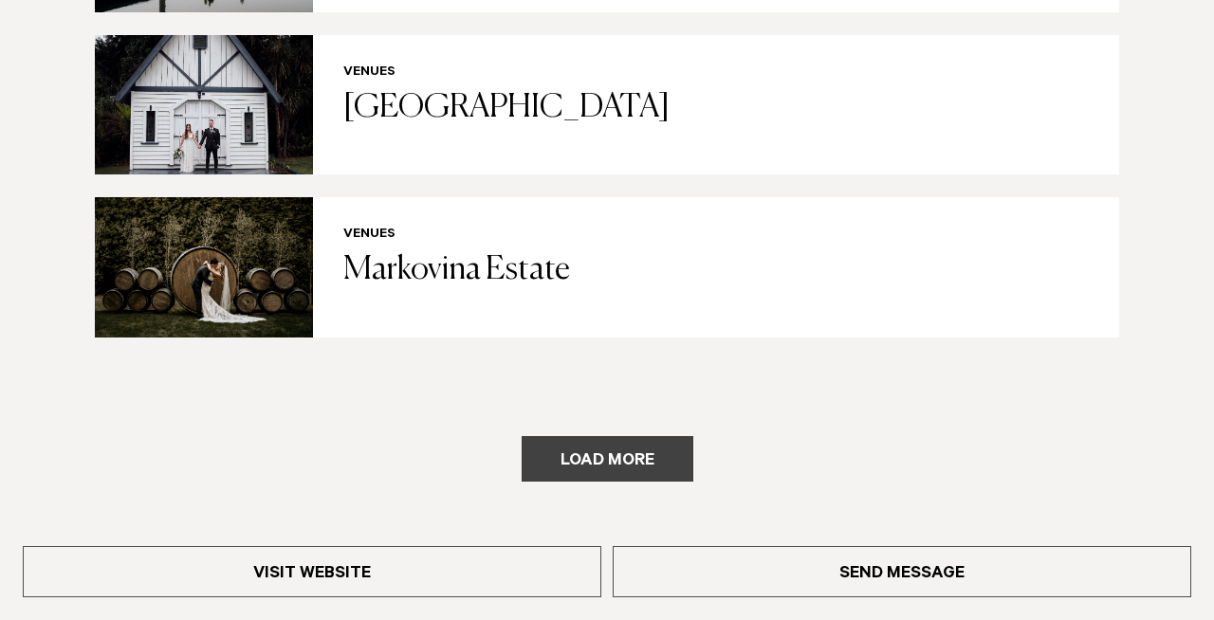
click at [637, 436] on button "Load more" at bounding box center [608, 459] width 172 height 46
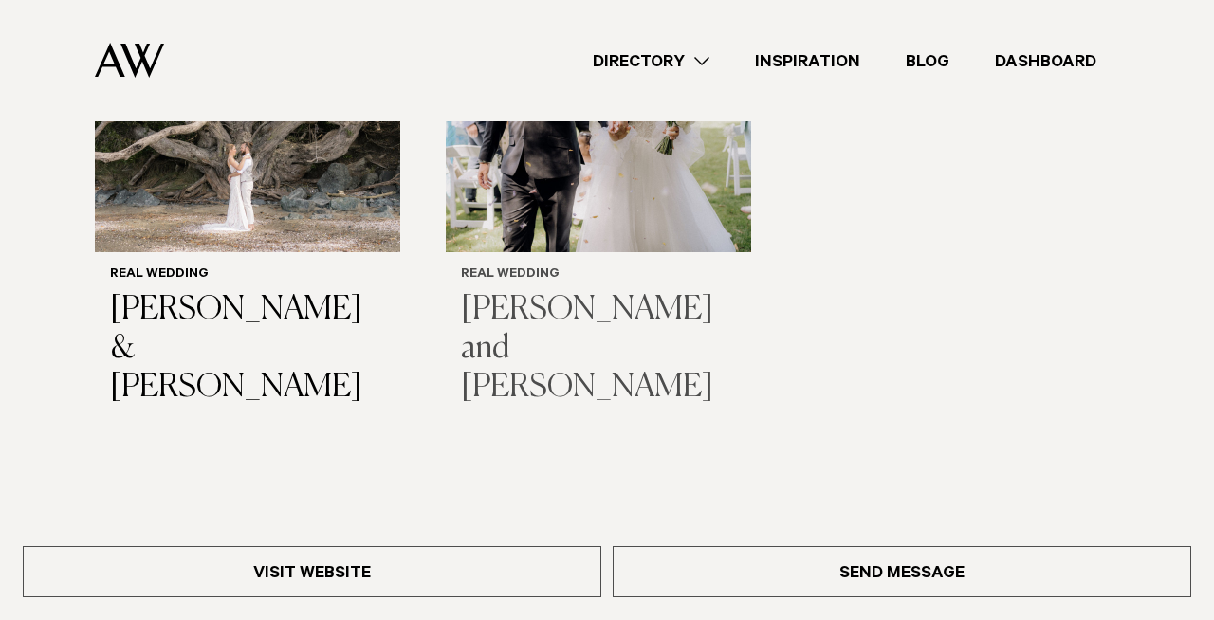
scroll to position [2956, 0]
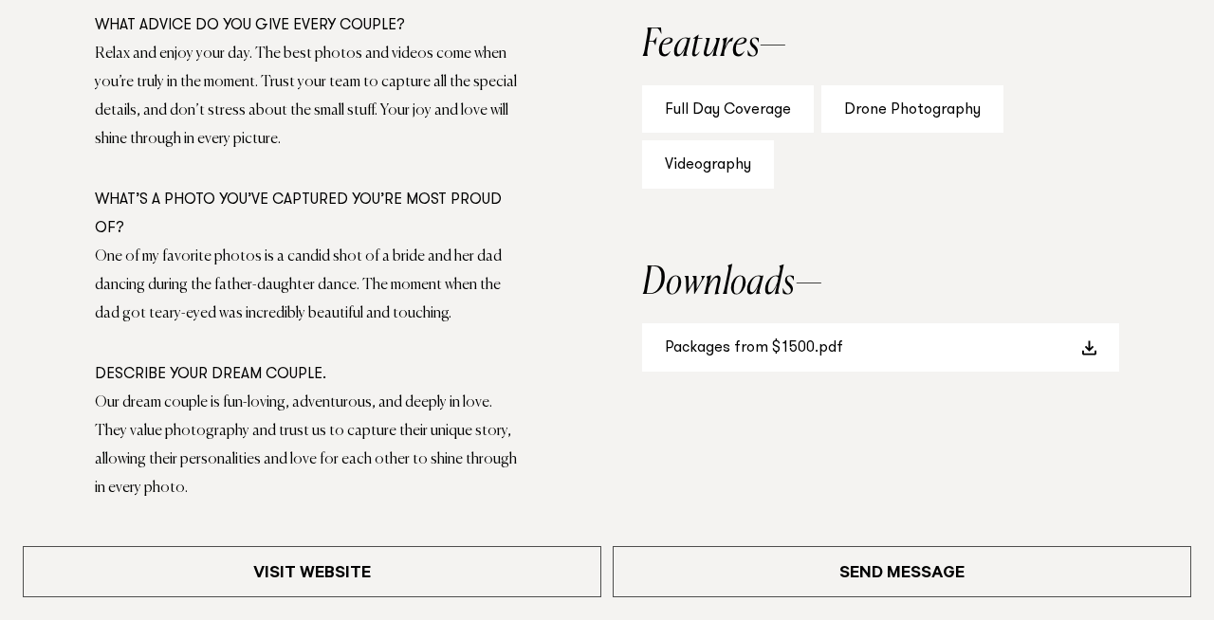
scroll to position [1376, 0]
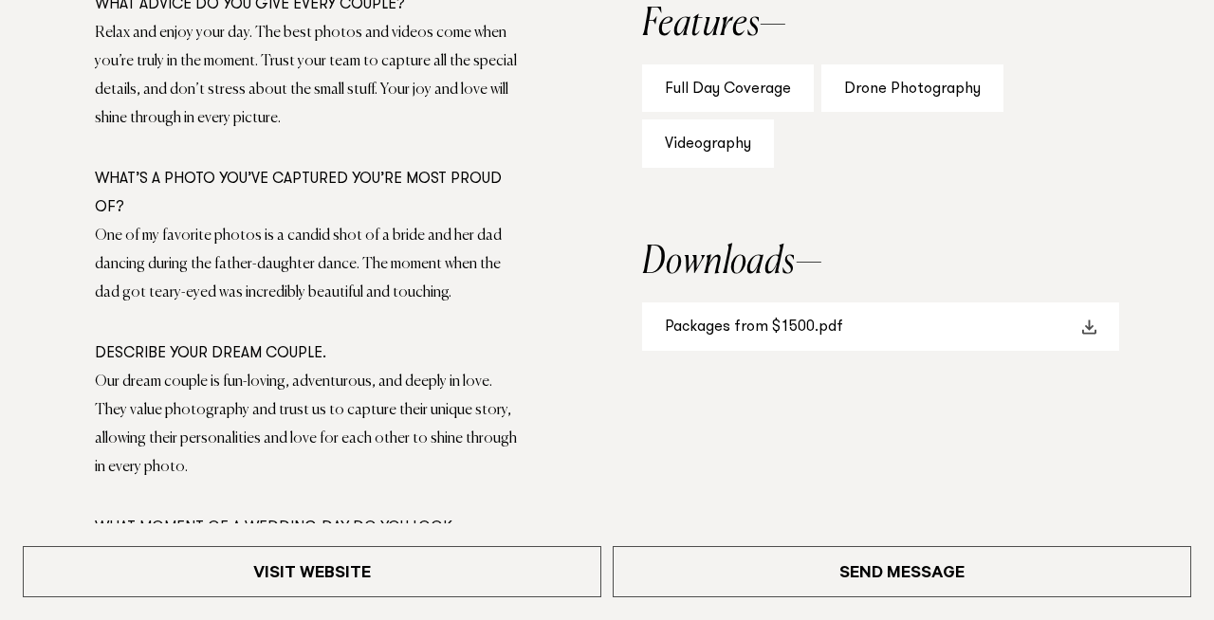
click at [1089, 322] on span at bounding box center [1088, 327] width 15 height 15
click at [1089, 330] on span at bounding box center [1088, 327] width 15 height 15
